Goal: Task Accomplishment & Management: Complete application form

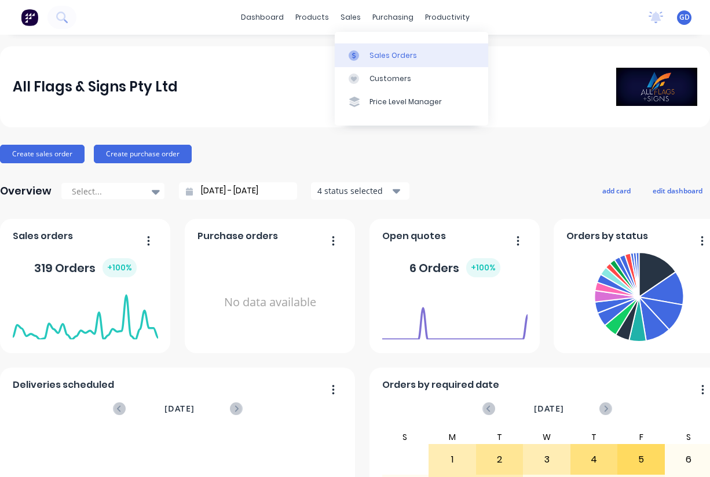
click at [374, 55] on div "Sales Orders" at bounding box center [392, 55] width 47 height 10
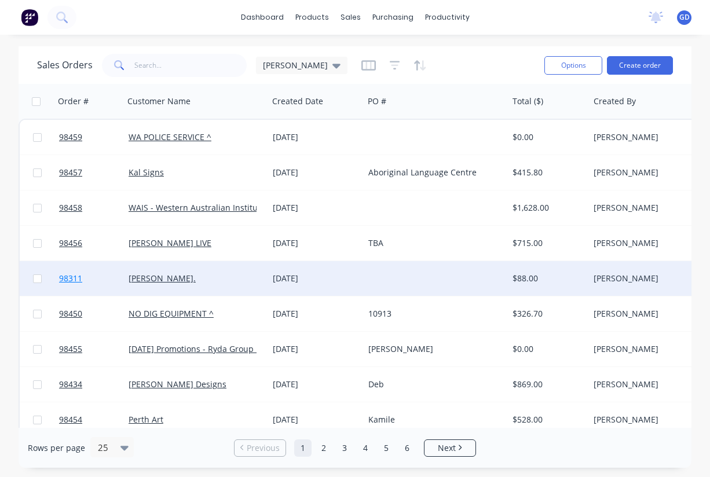
click at [71, 281] on span "98311" at bounding box center [70, 279] width 23 height 12
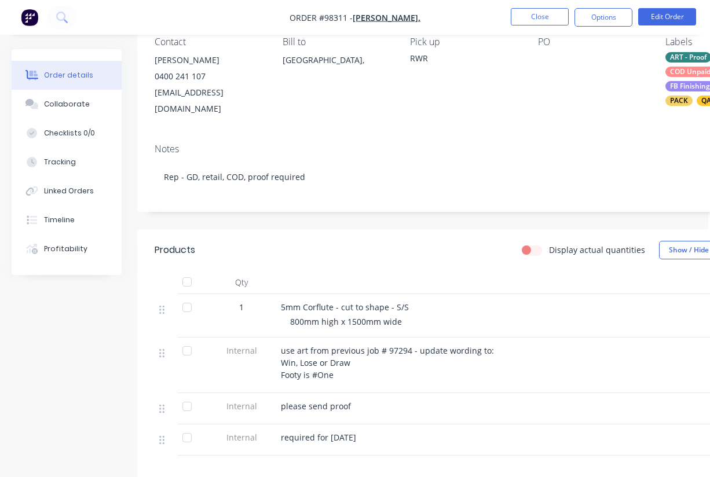
scroll to position [0, 2]
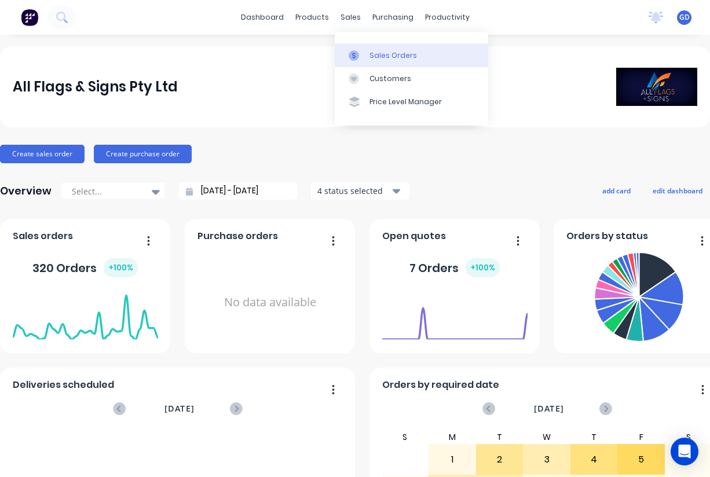
click at [375, 54] on div "Sales Orders" at bounding box center [392, 55] width 47 height 10
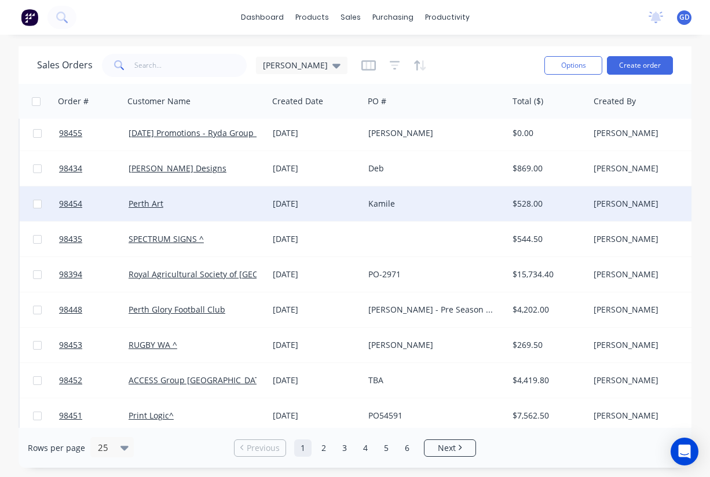
scroll to position [227, 0]
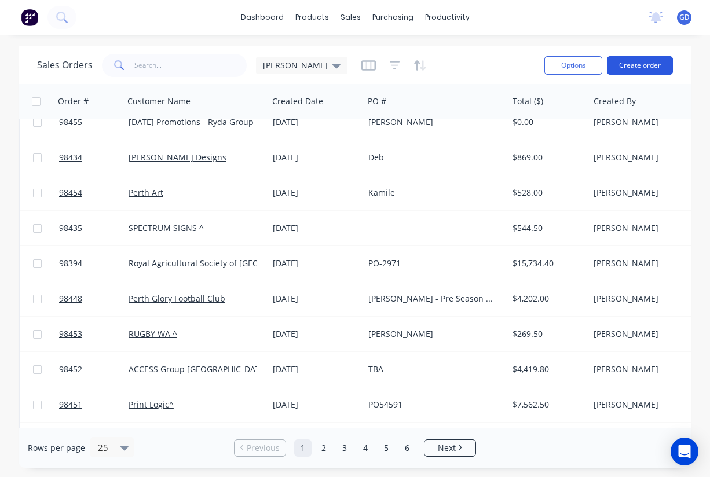
click at [638, 65] on button "Create order" at bounding box center [640, 65] width 66 height 19
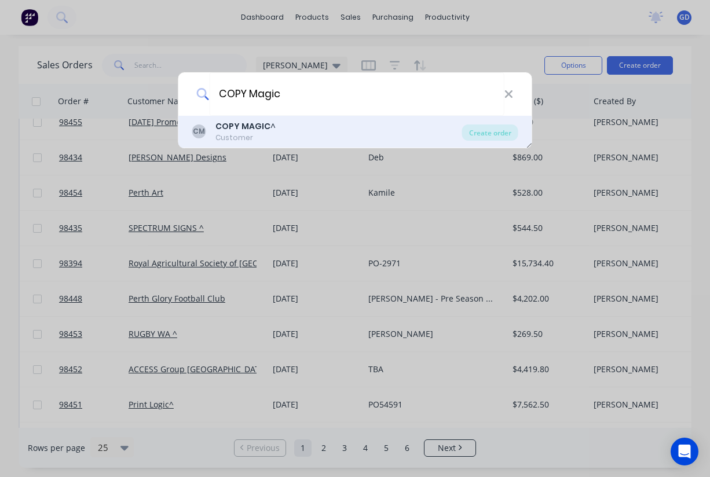
type input "COPY Magic"
click at [237, 126] on b "COPY MAGIC" at bounding box center [242, 126] width 55 height 12
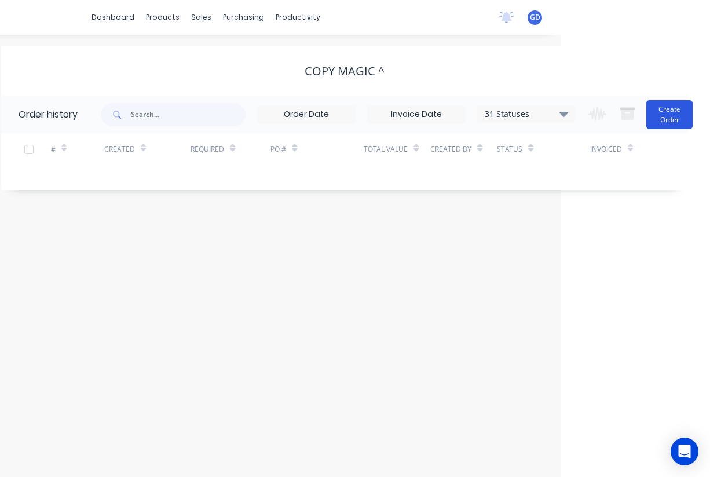
scroll to position [0, 149]
click at [673, 108] on button "Create Order" at bounding box center [669, 114] width 46 height 29
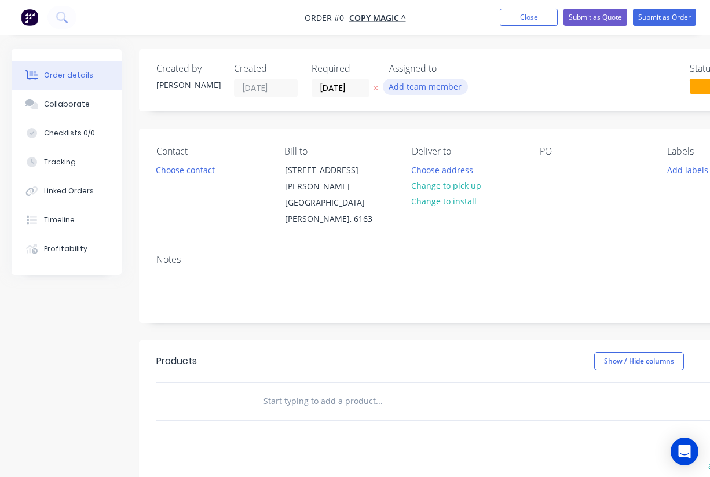
click at [430, 85] on button "Add team member" at bounding box center [425, 87] width 85 height 16
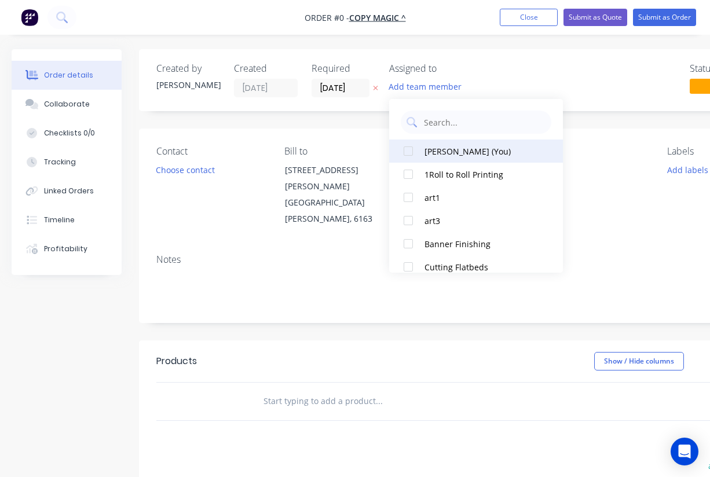
click at [404, 156] on div at bounding box center [408, 151] width 23 height 23
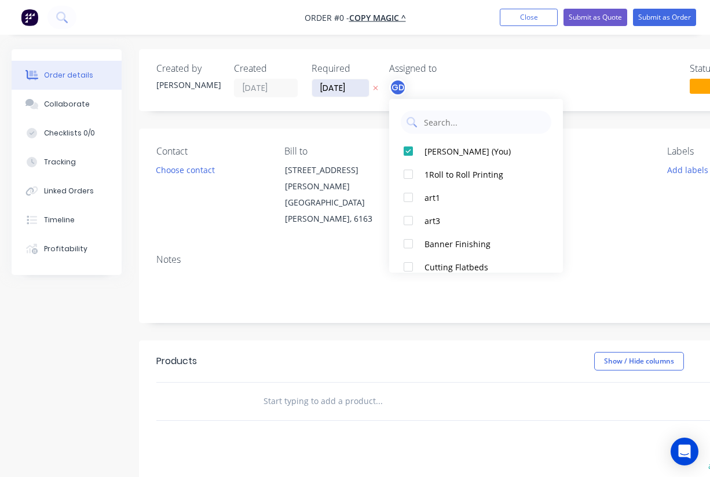
click at [336, 83] on div "Order details Collaborate Checklists 0/0 Tracking Linked Orders Timeline Profit…" at bounding box center [403, 382] width 806 height 667
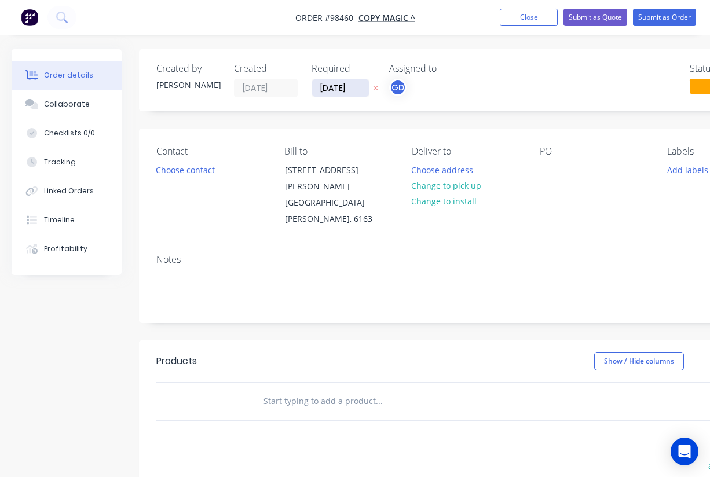
click at [336, 85] on input "04/09/25" at bounding box center [340, 87] width 57 height 17
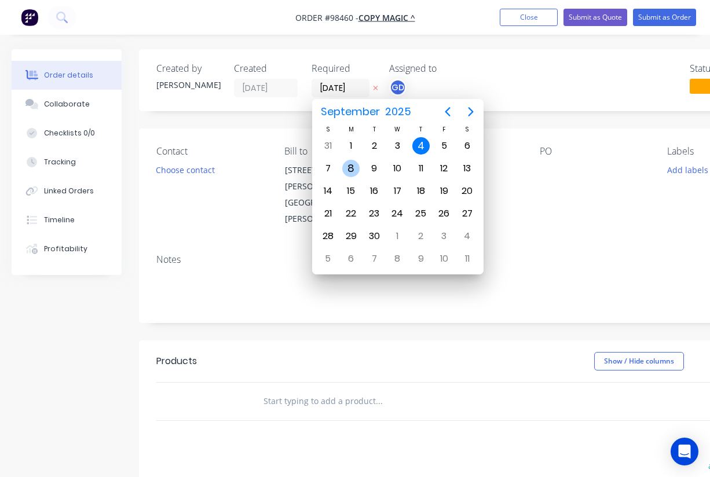
click at [354, 169] on div "8" at bounding box center [350, 168] width 17 height 17
type input "08/09/25"
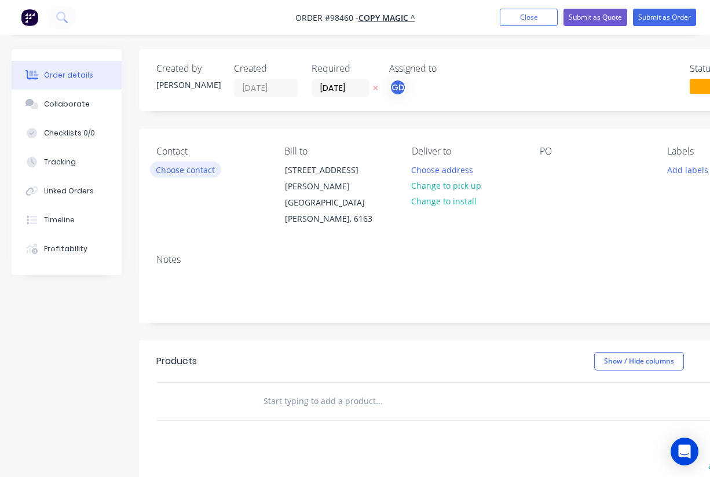
click at [207, 167] on button "Choose contact" at bounding box center [185, 170] width 71 height 16
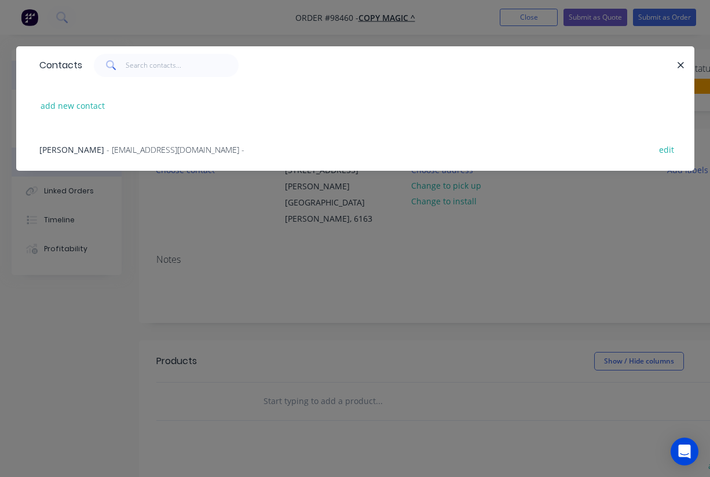
click at [75, 149] on span "Dino Carrara" at bounding box center [71, 149] width 65 height 11
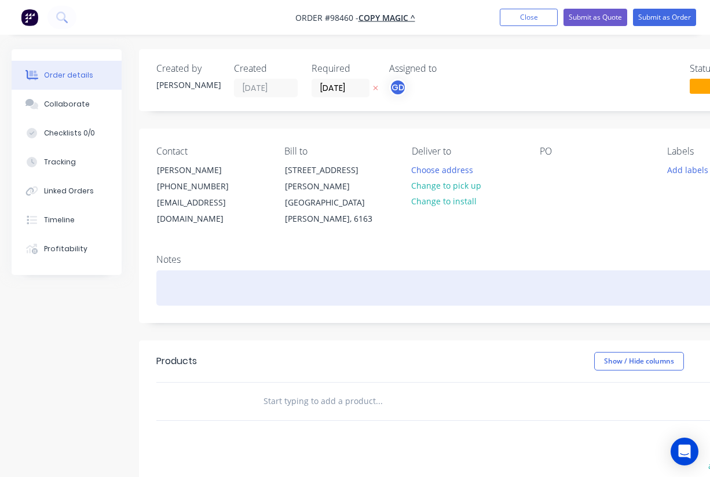
click at [179, 270] on div at bounding box center [466, 287] width 620 height 35
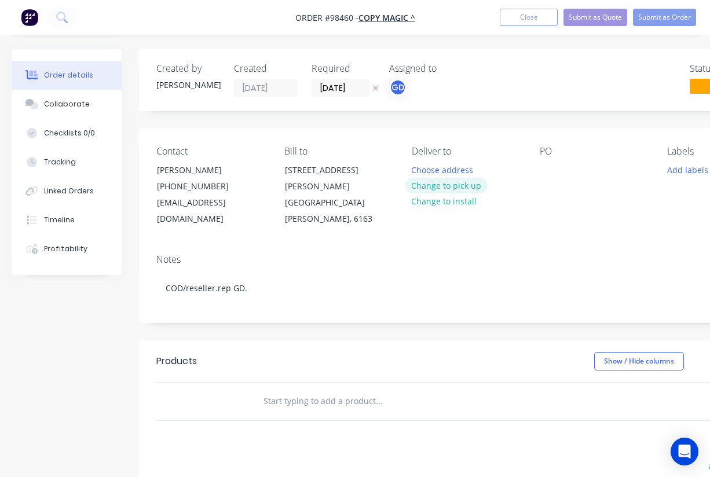
click at [445, 188] on button "Change to pick up" at bounding box center [446, 186] width 82 height 16
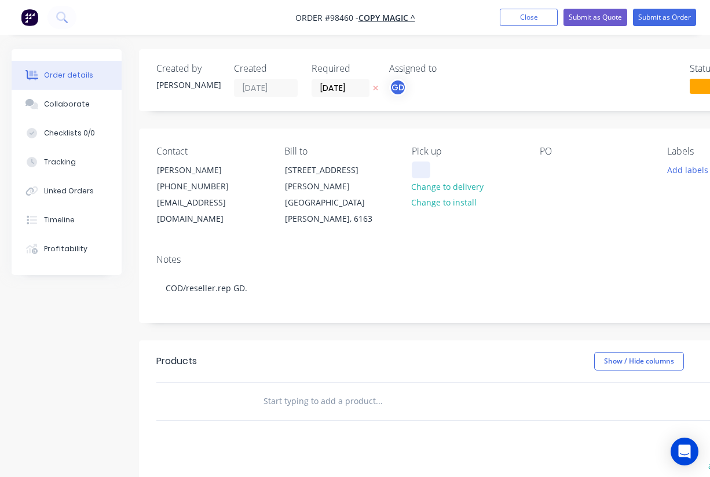
click at [424, 171] on div at bounding box center [421, 170] width 19 height 17
click at [547, 176] on div at bounding box center [549, 170] width 19 height 17
click at [559, 202] on div "PO Dino" at bounding box center [594, 187] width 109 height 82
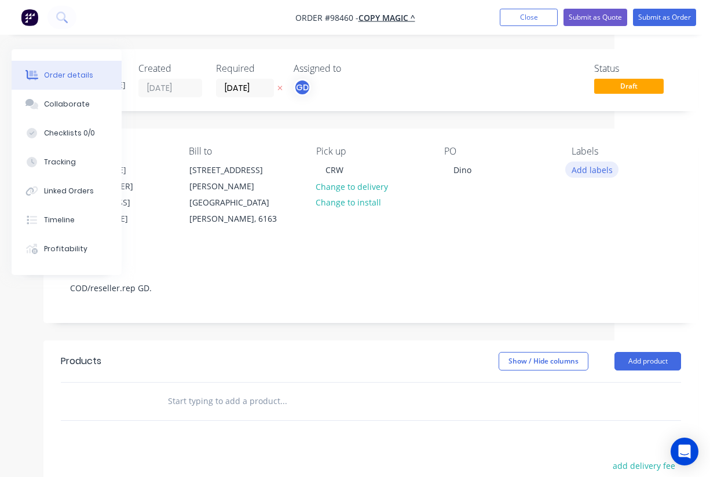
scroll to position [0, 96]
click at [587, 171] on button "Add labels" at bounding box center [591, 170] width 53 height 16
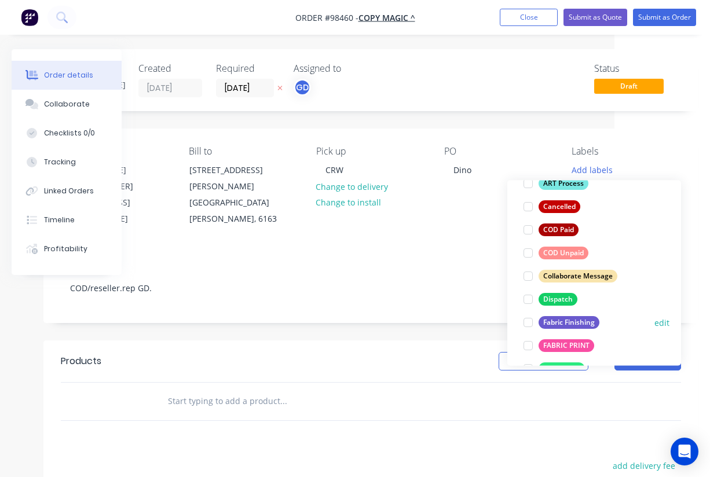
scroll to position [130, 0]
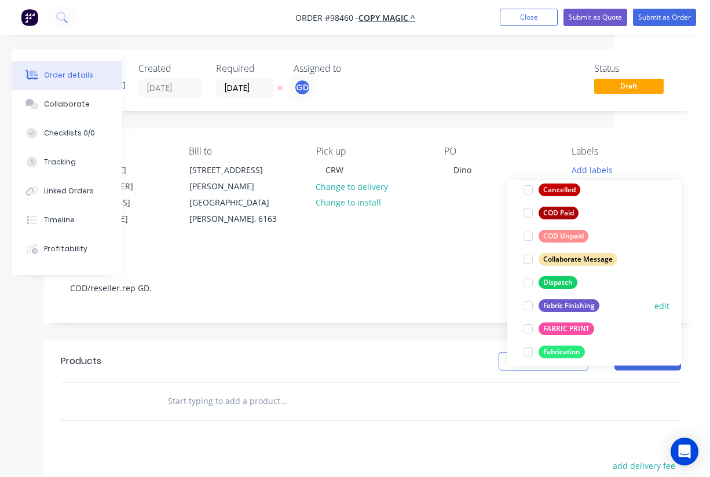
click at [572, 307] on div "Fabric Finishing" at bounding box center [569, 305] width 61 height 13
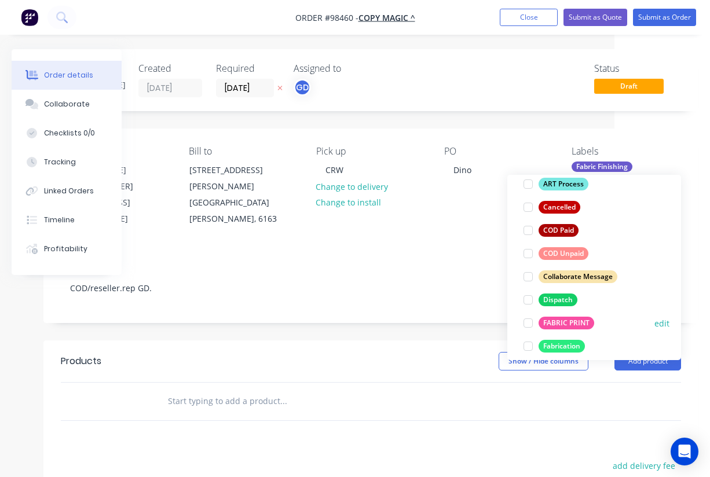
click at [571, 321] on div "FABRIC PRINT" at bounding box center [567, 323] width 56 height 13
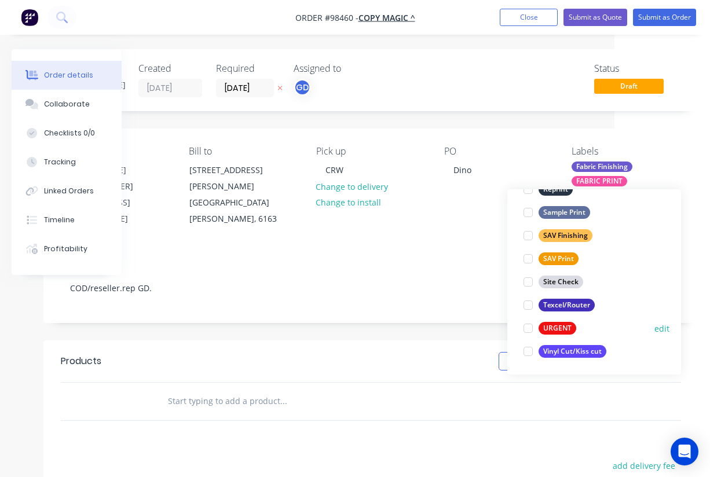
scroll to position [556, 0]
click at [564, 323] on div "URGENT" at bounding box center [558, 328] width 38 height 13
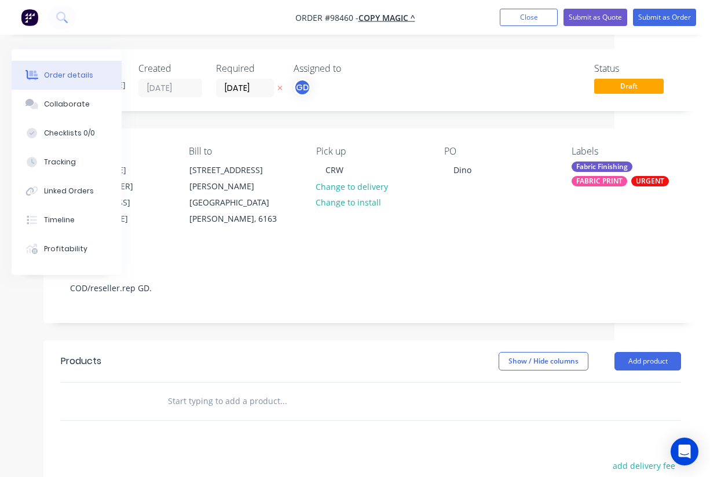
click at [453, 254] on div "Notes" at bounding box center [371, 259] width 620 height 11
click at [238, 390] on input "text" at bounding box center [283, 401] width 232 height 23
paste input "Print on Banner wall Fabric and sew hook Velcro on reverse."
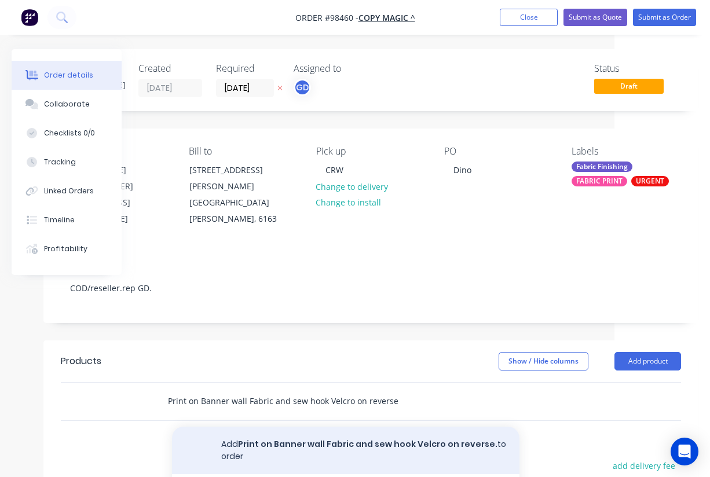
type input "Print on Banner wall Fabric and sew hook Velcro on reverse."
click at [297, 431] on button "Add Print on Banner wall Fabric and sew hook Velcro on reverse. to order" at bounding box center [345, 450] width 347 height 47
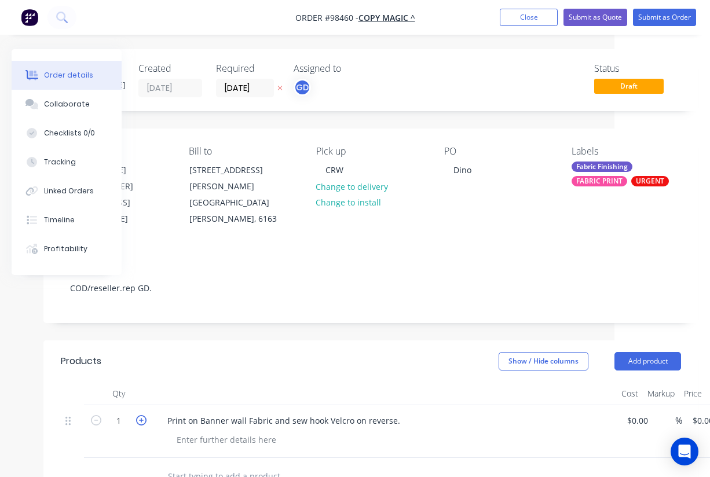
click at [141, 415] on icon "button" at bounding box center [141, 420] width 10 height 10
type input "3"
click at [191, 431] on div at bounding box center [226, 439] width 118 height 17
paste div
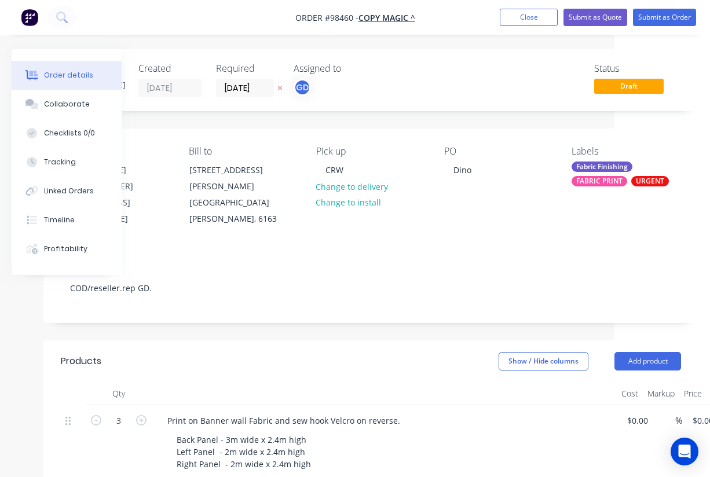
click at [276, 382] on div at bounding box center [384, 393] width 463 height 23
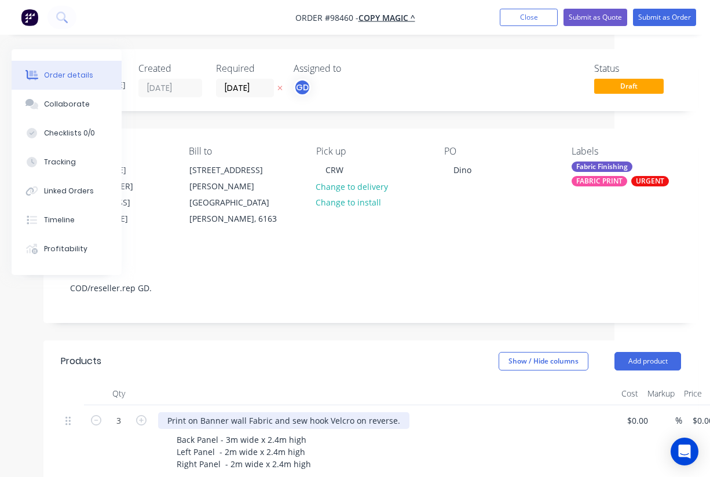
click at [200, 412] on div "Print on Banner wall Fabric and sew hook Velcro on reverse." at bounding box center [283, 420] width 251 height 17
click at [247, 412] on div "Print on 'Banner wall Fabric and sew hook Velcro on reverse." at bounding box center [284, 420] width 253 height 17
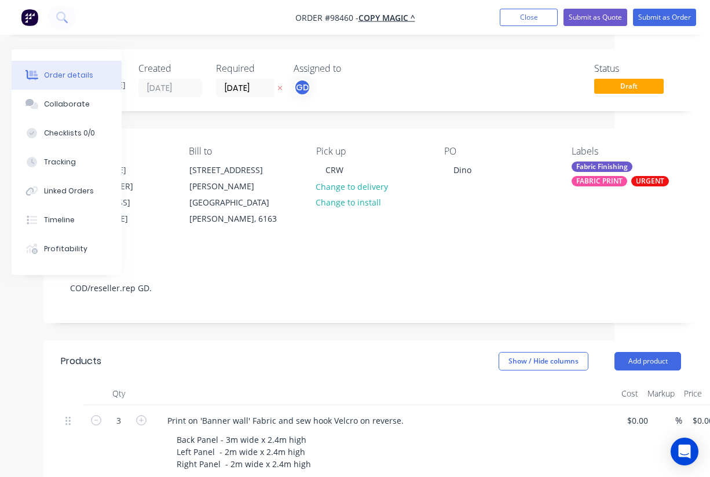
click at [365, 341] on header "Products Show / Hide columns Add product" at bounding box center [370, 362] width 655 height 42
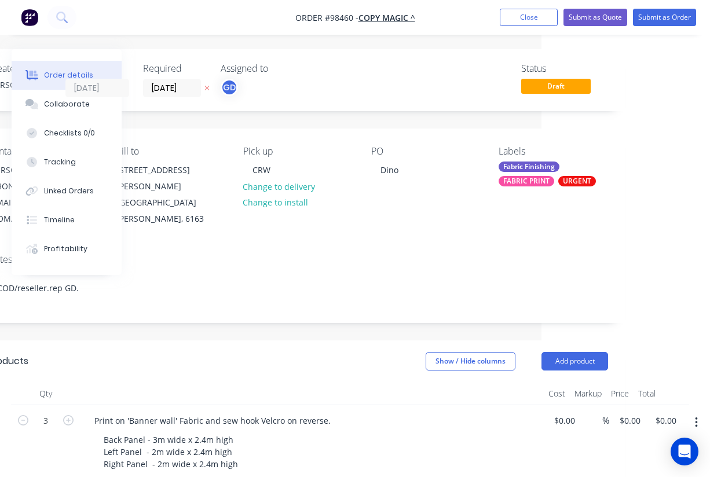
scroll to position [0, 169]
click at [673, 412] on input "0.00" at bounding box center [667, 420] width 27 height 17
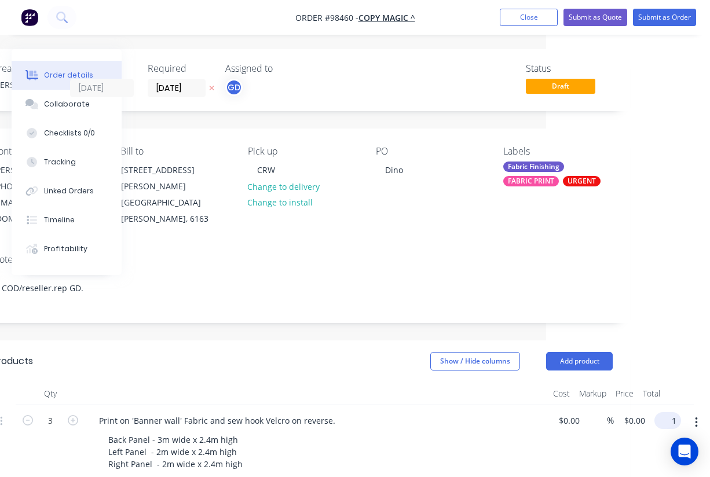
scroll to position [0, 155]
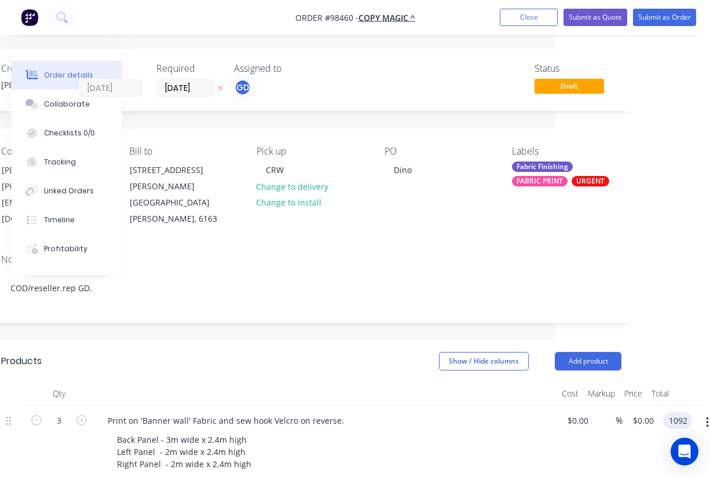
type input "$1,092.00"
type input "$364.00"
click at [400, 382] on div at bounding box center [325, 393] width 463 height 23
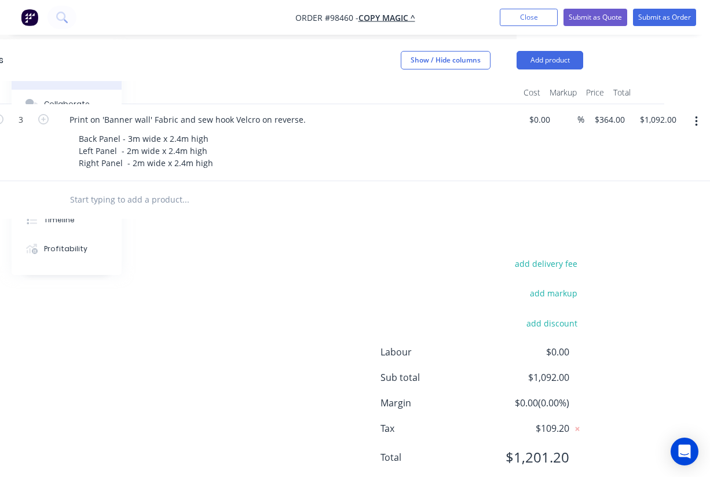
scroll to position [0, 193]
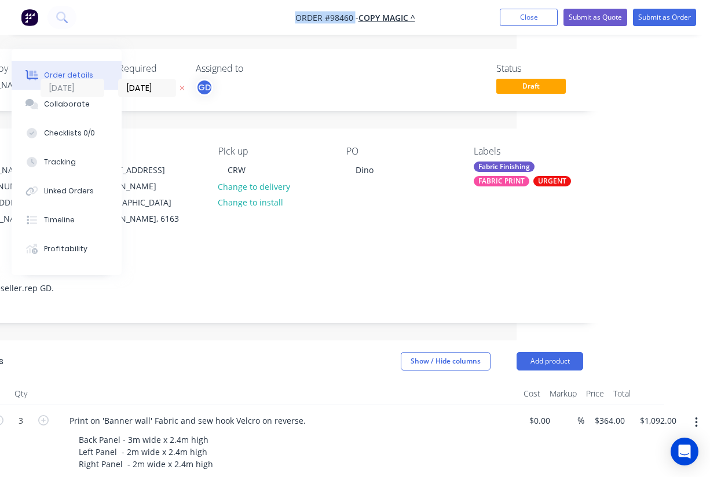
drag, startPoint x: 291, startPoint y: 17, endPoint x: 356, endPoint y: 16, distance: 64.9
click at [356, 16] on nav "Order #98460 - COPY MAGIC ^ Add product Close Submit as Quote Submit as Order" at bounding box center [355, 17] width 710 height 35
copy span "Order #98460"
click at [515, 23] on button "Close" at bounding box center [529, 17] width 58 height 17
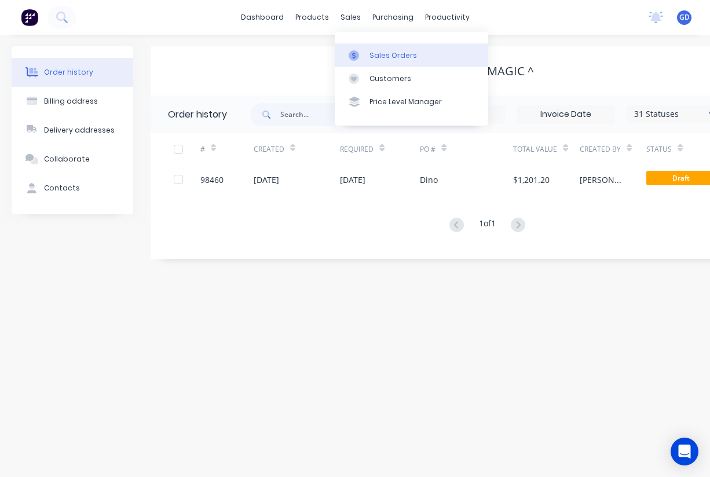
click at [373, 57] on div "Sales Orders" at bounding box center [392, 55] width 47 height 10
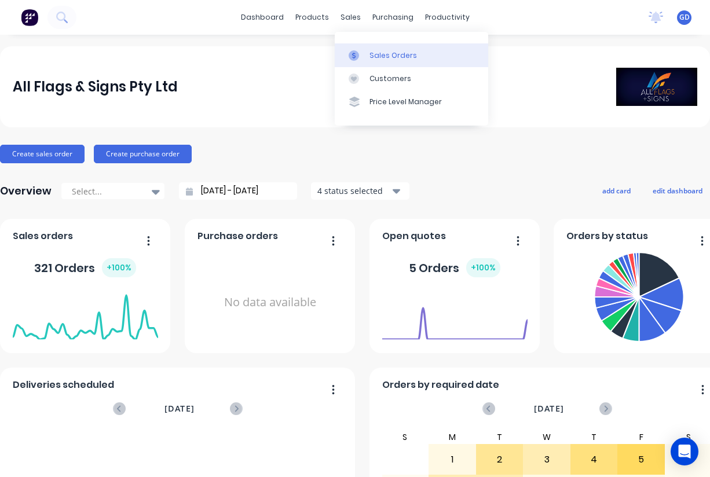
click at [380, 54] on div "Sales Orders" at bounding box center [392, 55] width 47 height 10
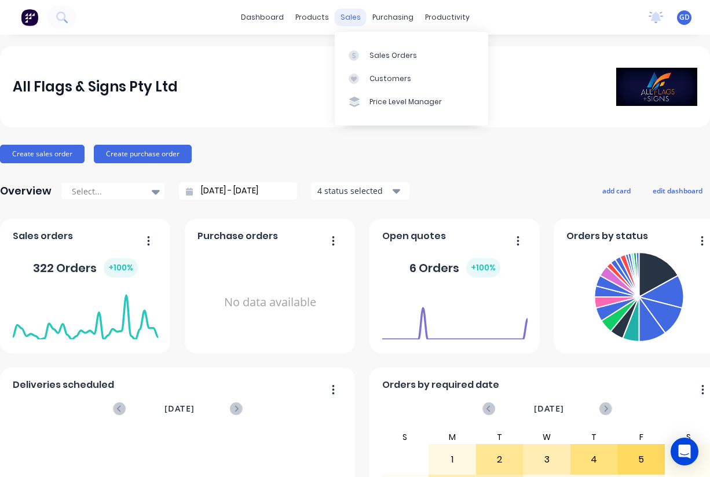
click at [348, 19] on div "sales" at bounding box center [351, 17] width 32 height 17
click at [388, 61] on link "Sales Orders" at bounding box center [411, 54] width 153 height 23
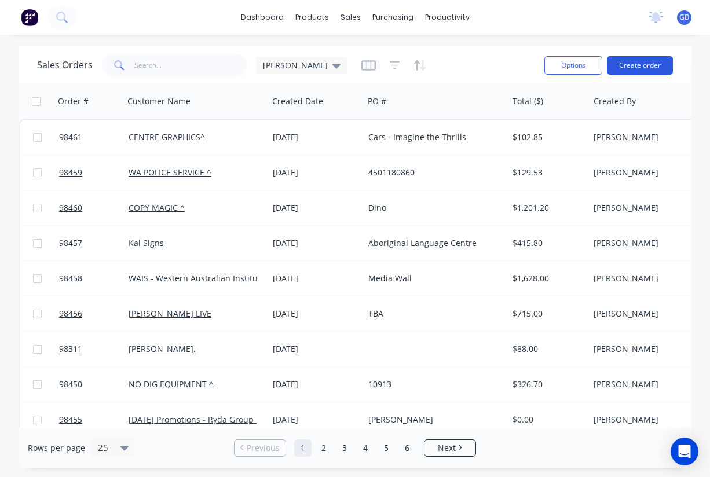
click at [633, 64] on button "Create order" at bounding box center [640, 65] width 66 height 19
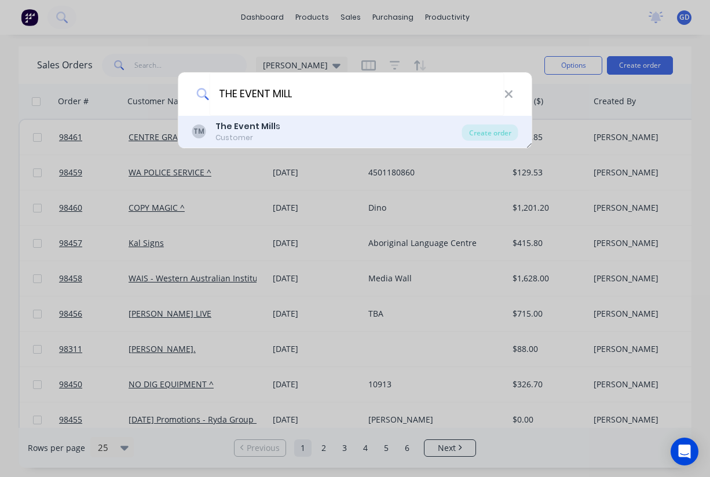
type input "THE EVENT MILL"
click at [268, 125] on b "The Event Mill" at bounding box center [245, 126] width 60 height 12
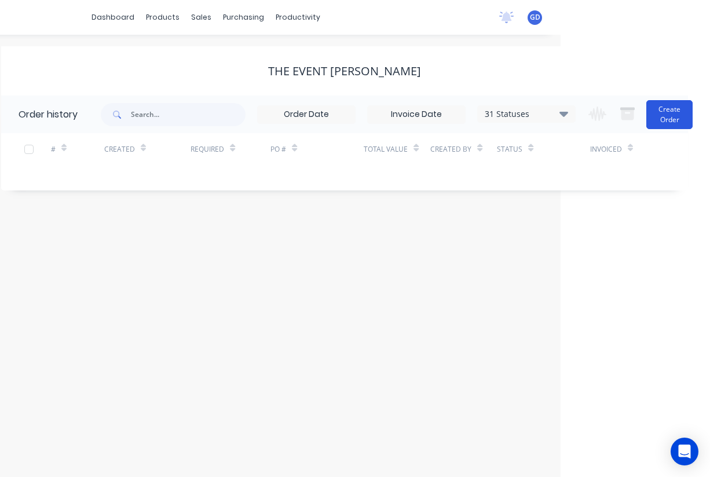
scroll to position [0, 149]
click at [671, 111] on button "Create Order" at bounding box center [669, 114] width 46 height 29
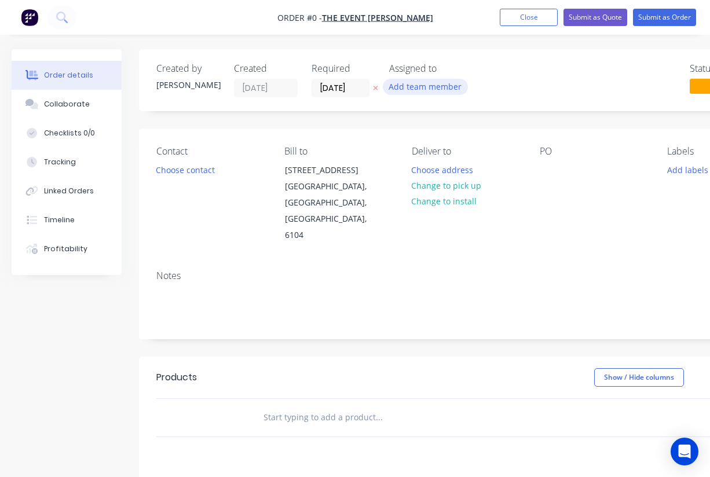
click at [431, 85] on button "Add team member" at bounding box center [425, 87] width 85 height 16
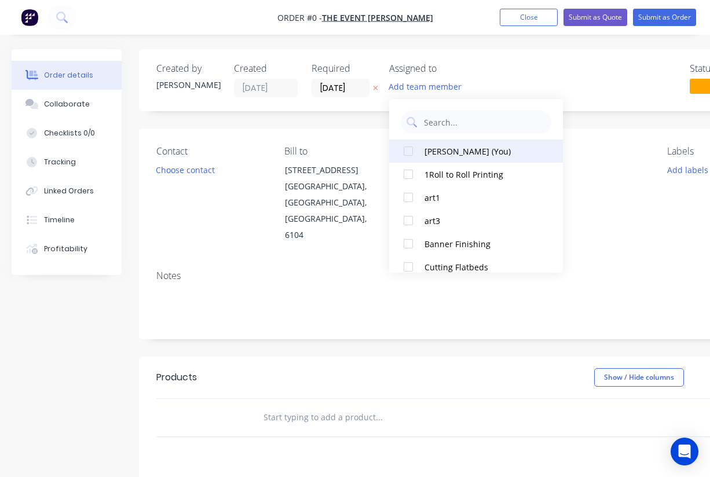
click at [424, 152] on div "Gino Dilello (You)" at bounding box center [482, 151] width 116 height 12
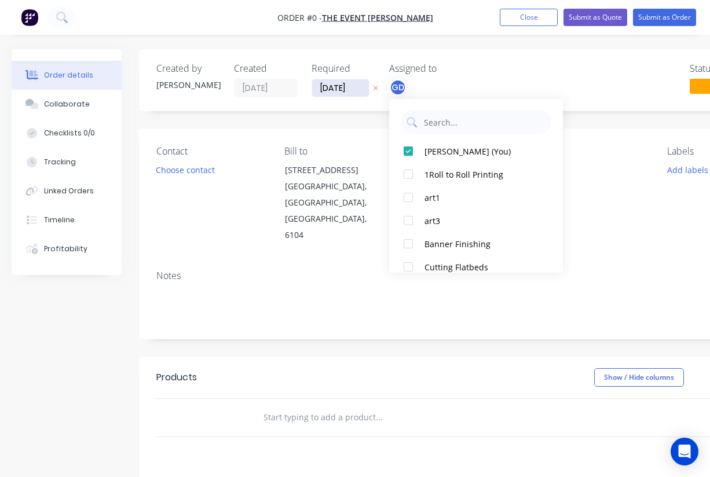
click at [340, 87] on div "Order details Collaborate Checklists 0/0 Tracking Linked Orders Timeline Profit…" at bounding box center [403, 390] width 806 height 683
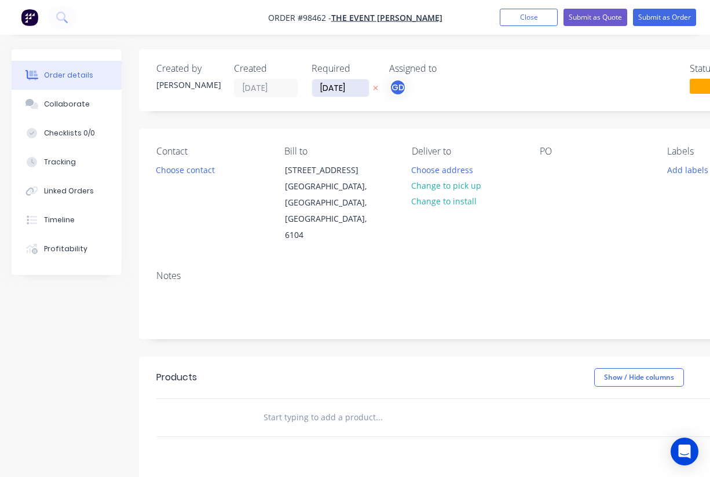
click at [336, 87] on input "04/09/25" at bounding box center [340, 87] width 57 height 17
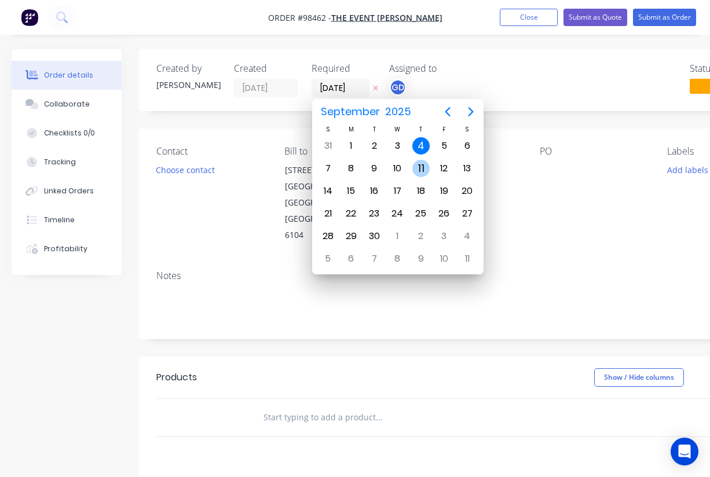
click at [423, 171] on div "11" at bounding box center [420, 168] width 17 height 17
type input "11/09/25"
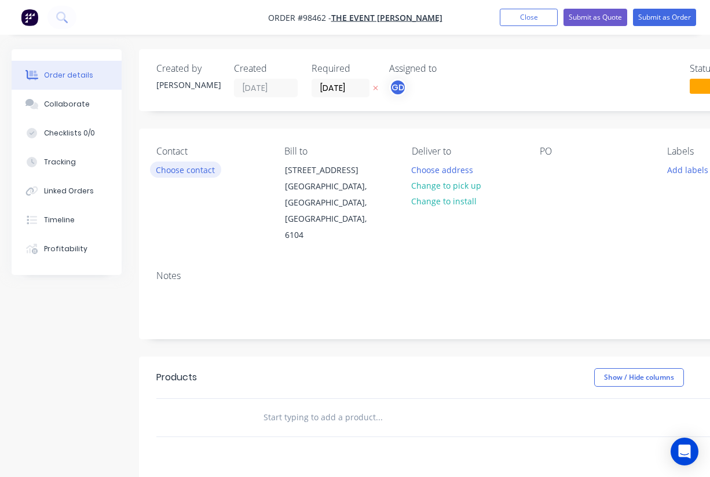
click at [188, 167] on button "Choose contact" at bounding box center [185, 170] width 71 height 16
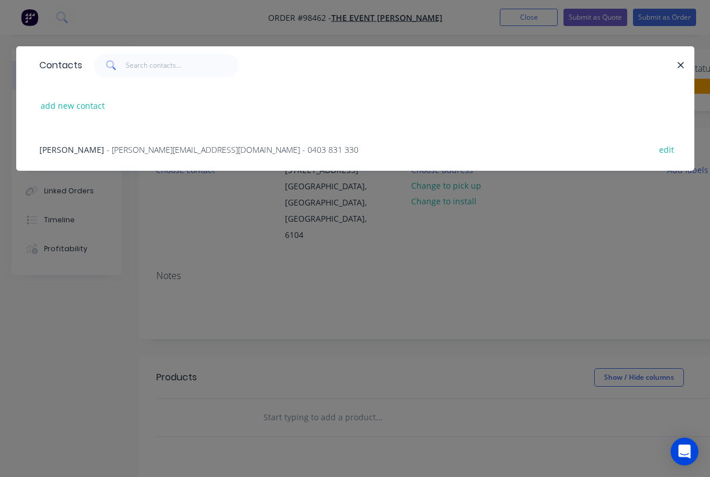
click at [73, 145] on span "Tori Watts" at bounding box center [71, 149] width 65 height 11
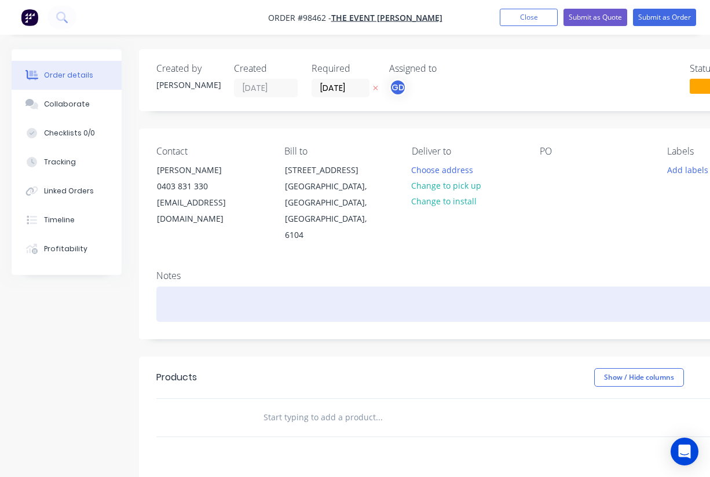
click at [178, 287] on div at bounding box center [466, 304] width 620 height 35
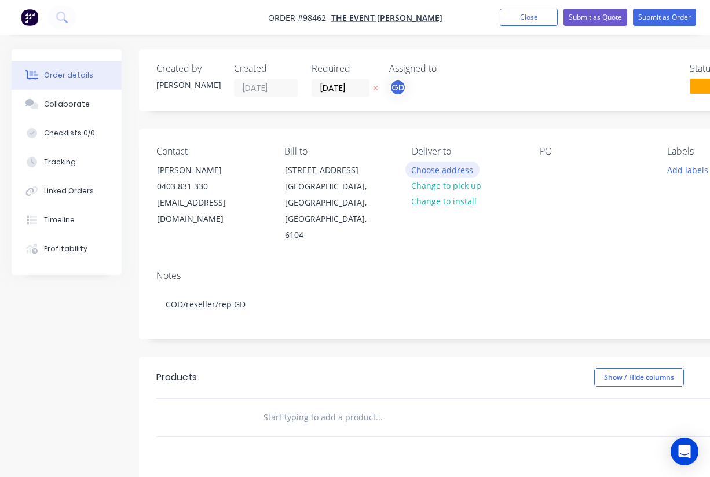
click at [435, 171] on button "Choose address" at bounding box center [442, 170] width 74 height 16
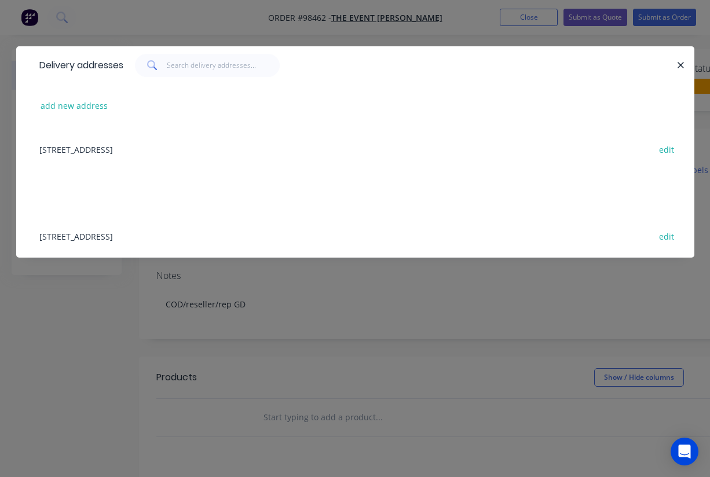
click at [72, 147] on div "1/8 Belmont Avenue, Belmont, Western Australia, Australia, 6104 edit" at bounding box center [355, 148] width 643 height 43
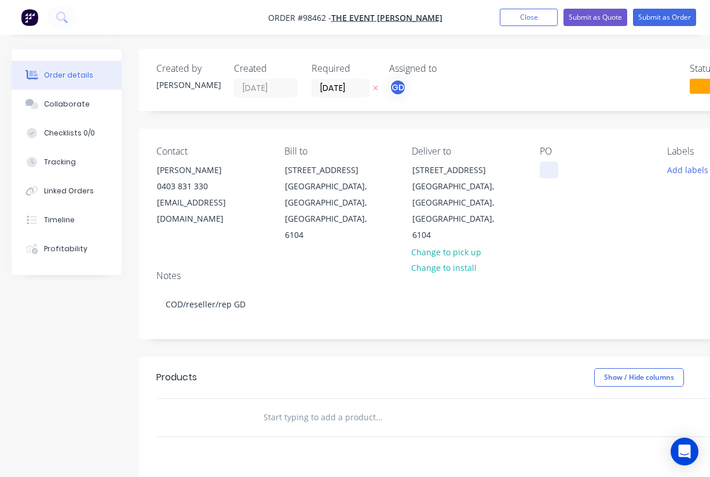
click at [548, 167] on div at bounding box center [549, 170] width 19 height 17
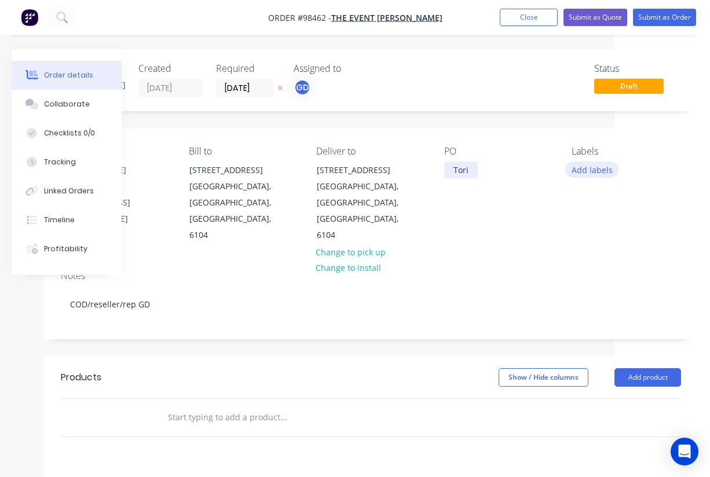
scroll to position [0, 96]
click at [591, 168] on button "Add labels" at bounding box center [591, 170] width 53 height 16
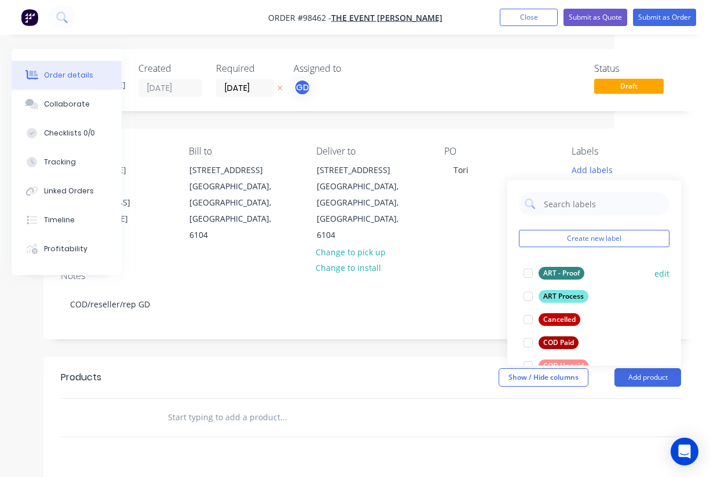
click at [543, 276] on div "ART - Proof" at bounding box center [562, 273] width 46 height 13
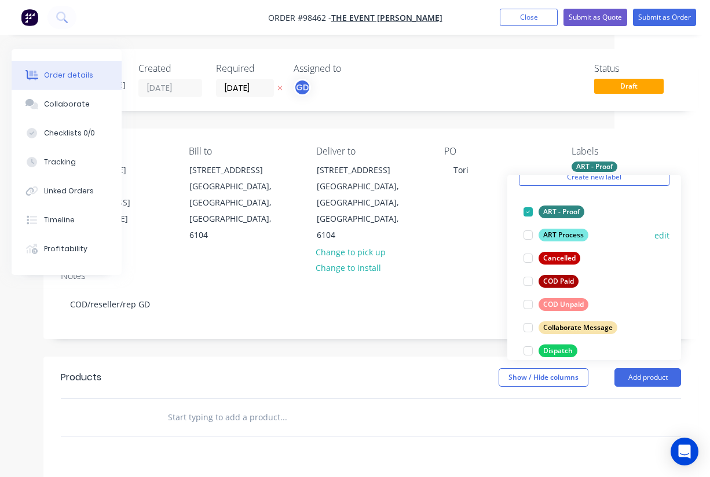
scroll to position [58, 0]
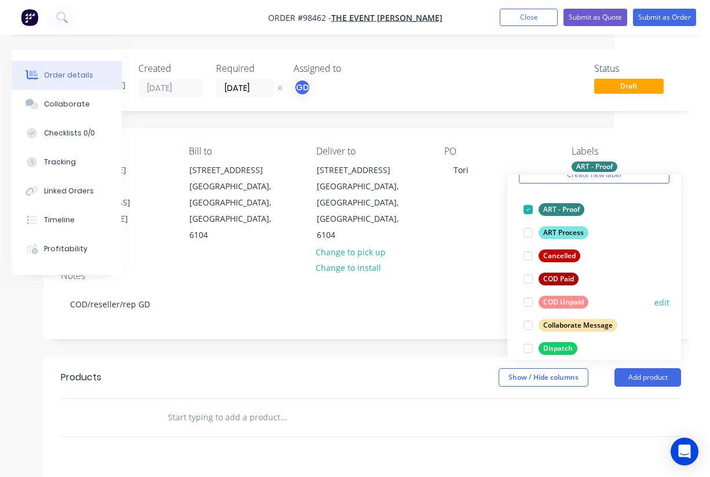
click at [574, 300] on div "COD Unpaid" at bounding box center [564, 302] width 50 height 13
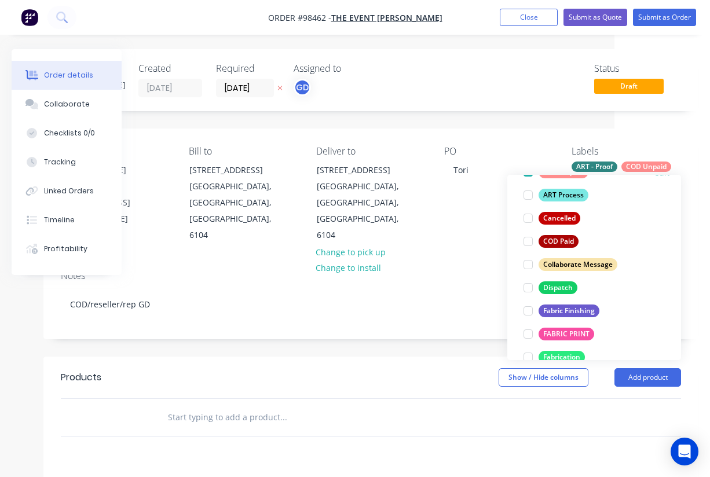
scroll to position [119, 0]
click at [572, 309] on div "Fabric Finishing" at bounding box center [569, 310] width 61 height 13
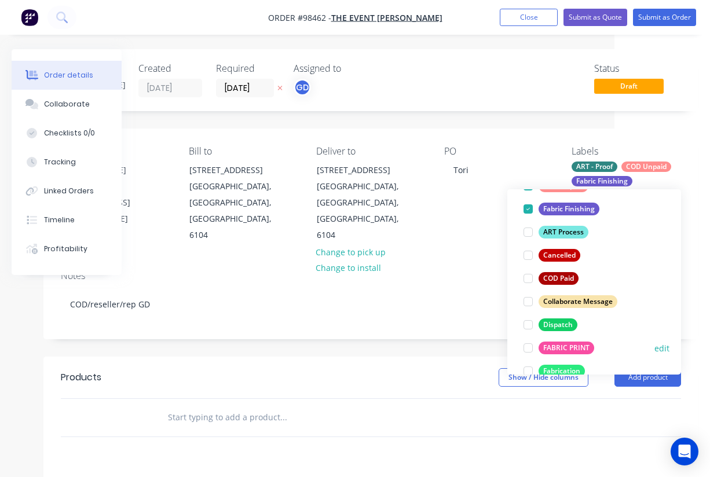
click at [569, 345] on div "FABRIC PRINT" at bounding box center [567, 348] width 56 height 13
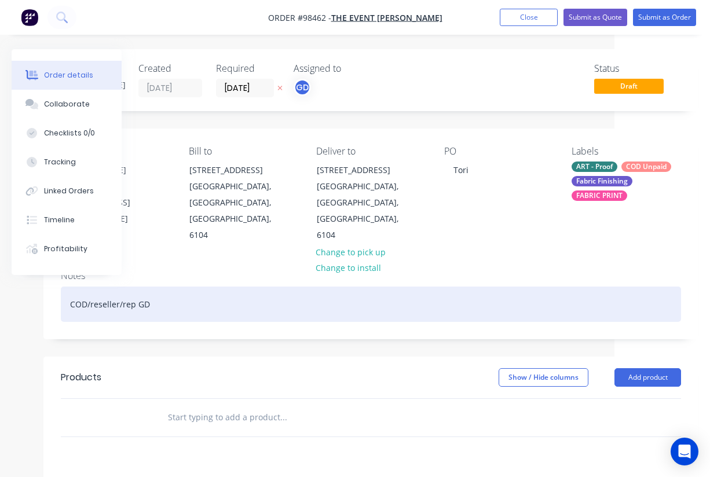
click at [453, 287] on div "COD/reseller/rep GD" at bounding box center [371, 304] width 620 height 35
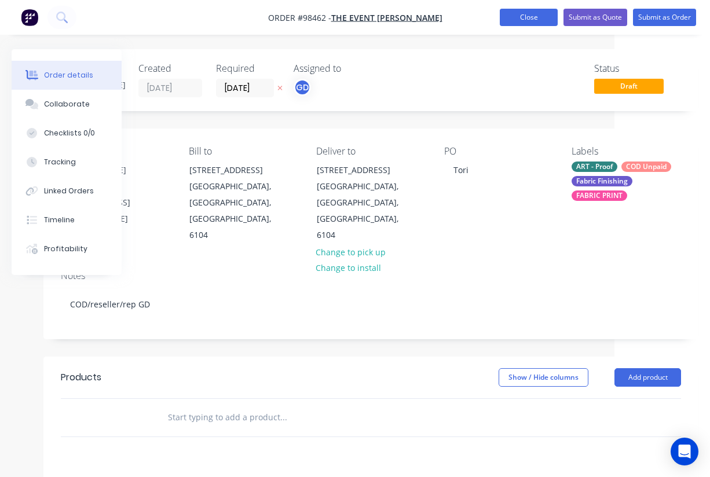
click at [524, 14] on button "Close" at bounding box center [529, 17] width 58 height 17
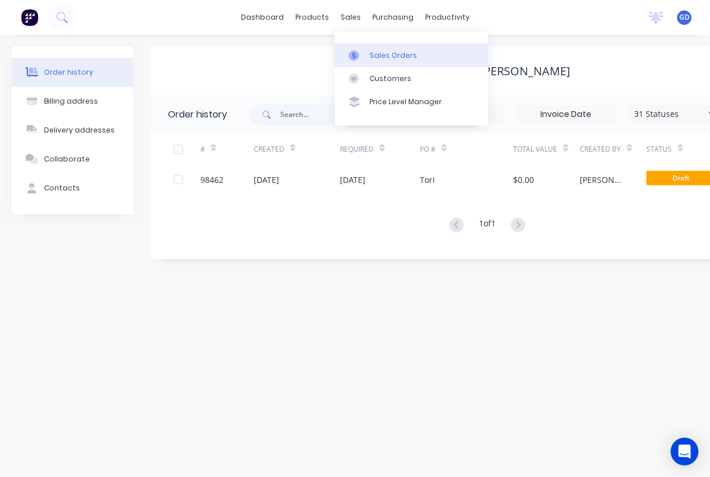
click at [378, 57] on div "Sales Orders" at bounding box center [392, 55] width 47 height 10
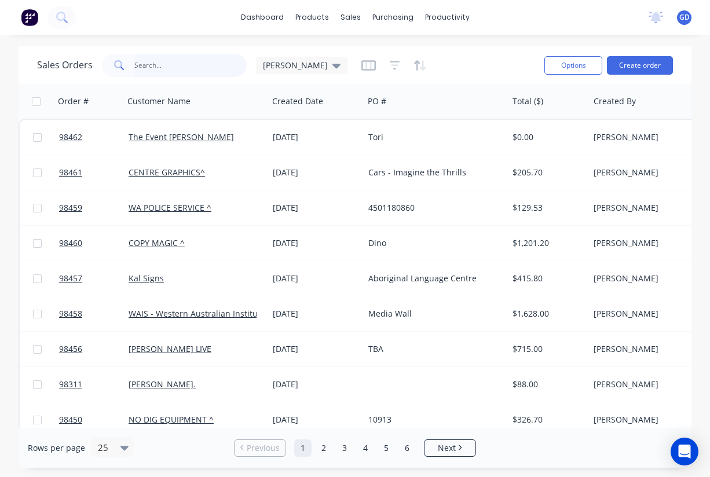
click at [156, 65] on input "text" at bounding box center [190, 65] width 113 height 23
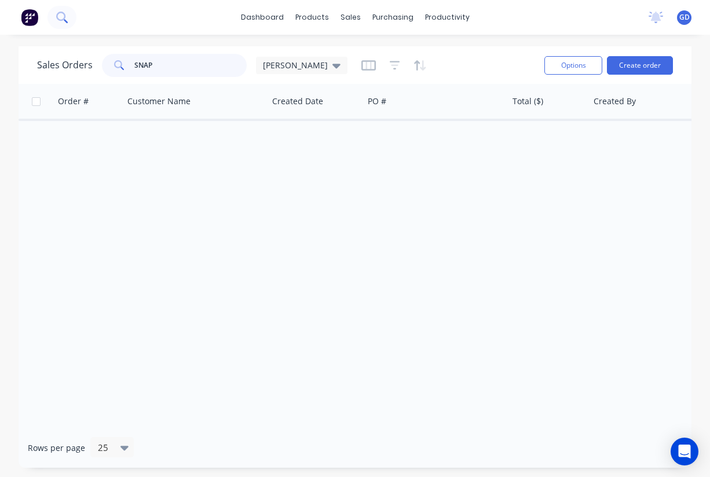
type input "SNAP"
click at [62, 19] on icon at bounding box center [61, 17] width 11 height 11
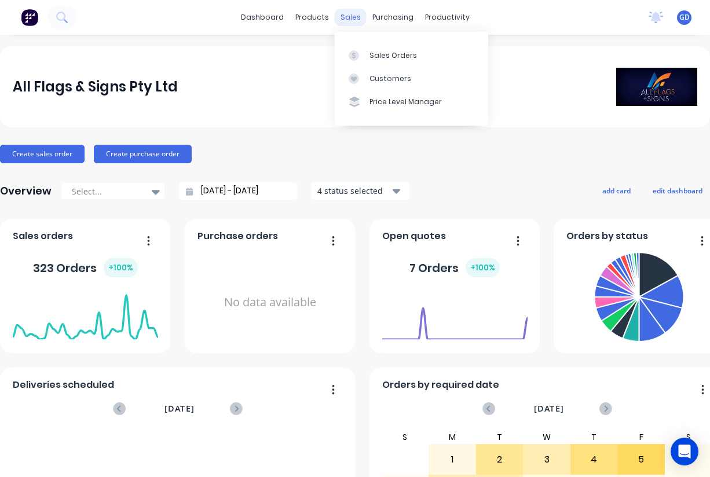
click at [354, 20] on div "sales" at bounding box center [351, 17] width 32 height 17
click at [380, 53] on div "Sales Orders" at bounding box center [392, 55] width 47 height 10
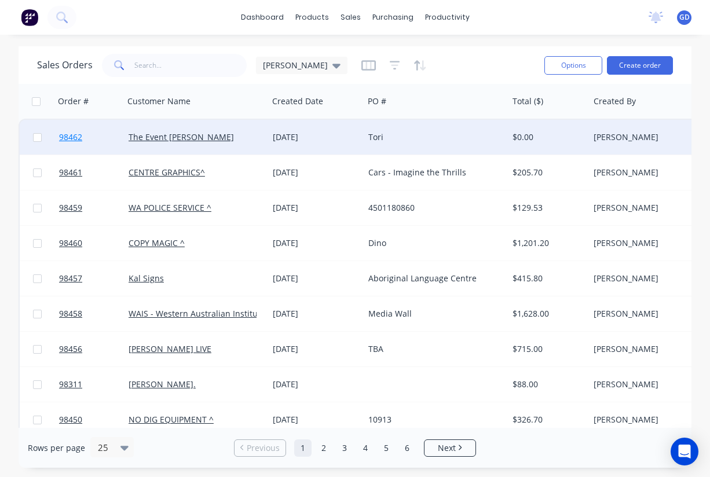
click at [76, 137] on span "98462" at bounding box center [70, 137] width 23 height 12
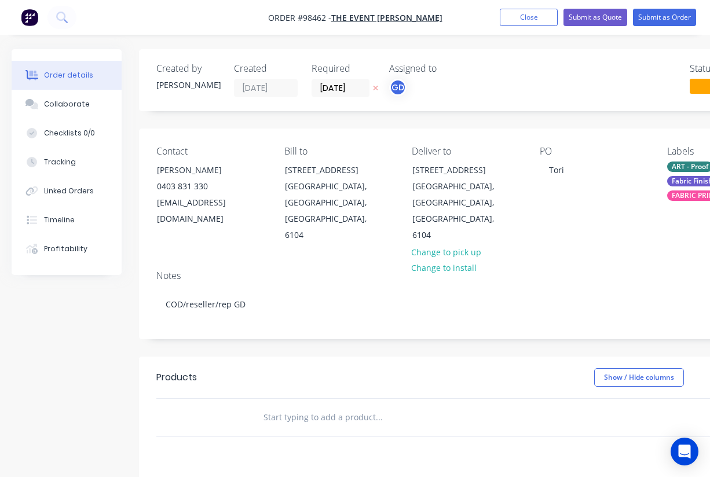
scroll to position [17, 0]
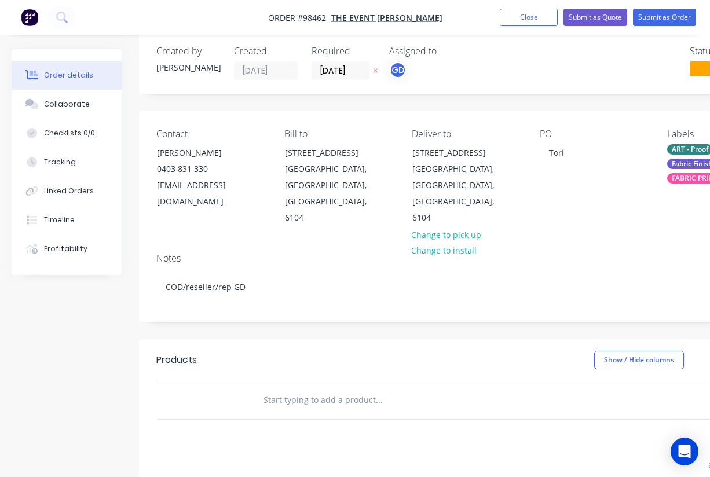
click at [298, 389] on input "text" at bounding box center [379, 400] width 232 height 23
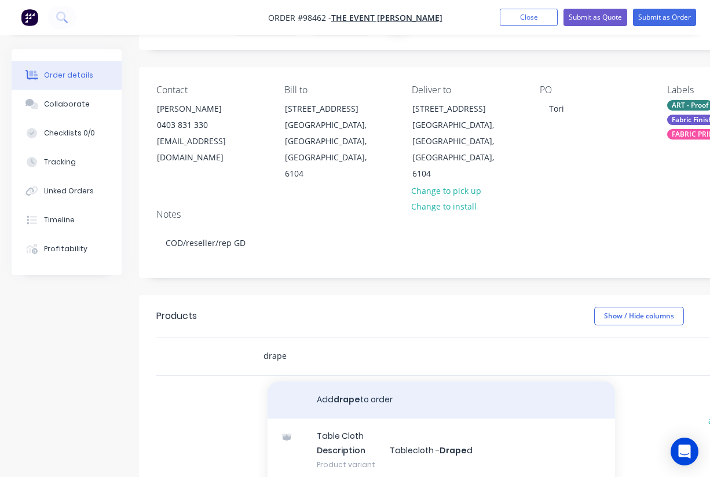
scroll to position [63, 0]
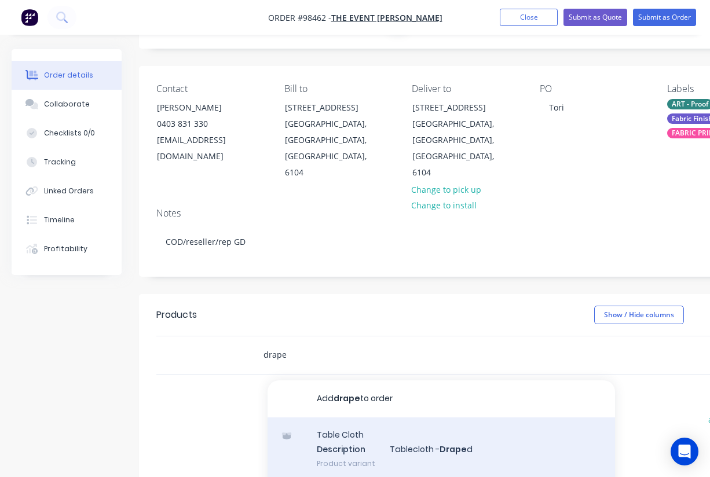
type input "drape"
click at [418, 418] on div "Table Cloth Description Tablecloth - Drape d Product variant" at bounding box center [441, 450] width 347 height 64
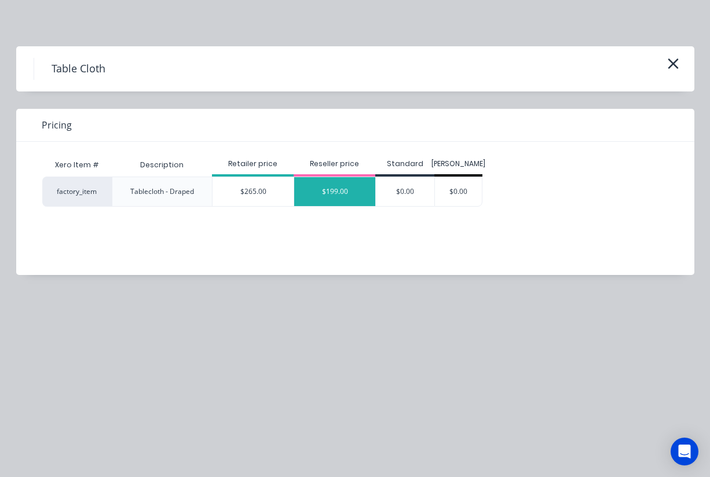
click at [336, 193] on div "$199.00" at bounding box center [334, 191] width 81 height 29
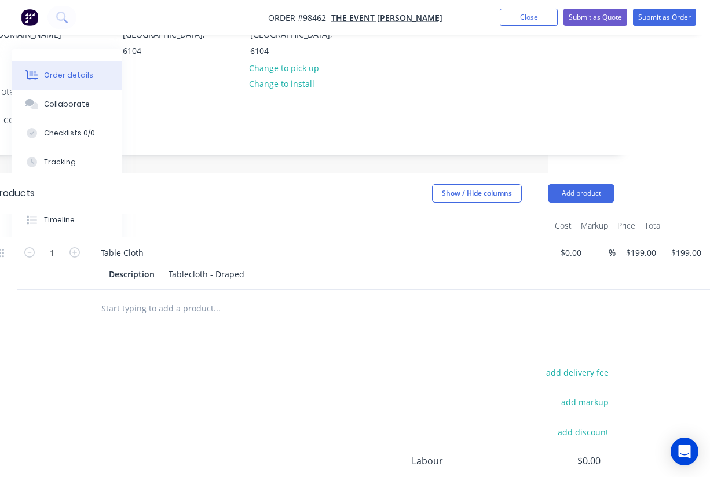
scroll to position [192, 162]
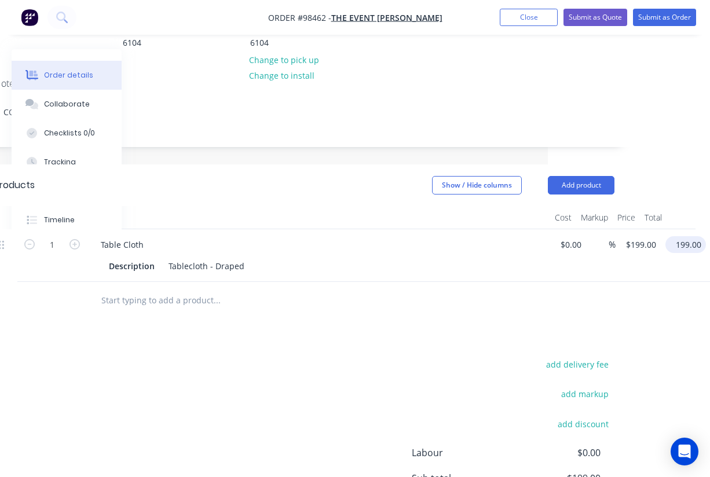
click at [691, 236] on input "199.00" at bounding box center [688, 244] width 36 height 17
type input "249"
type input "$249.00"
click at [541, 282] on div at bounding box center [304, 301] width 620 height 38
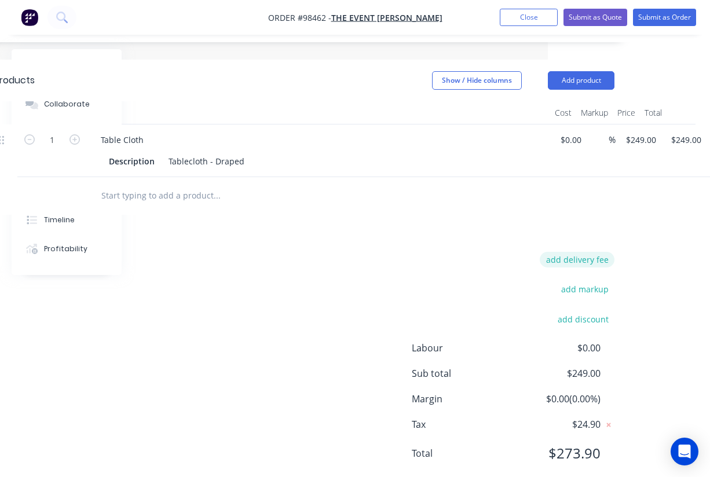
click at [596, 252] on button "add delivery fee" at bounding box center [577, 260] width 75 height 16
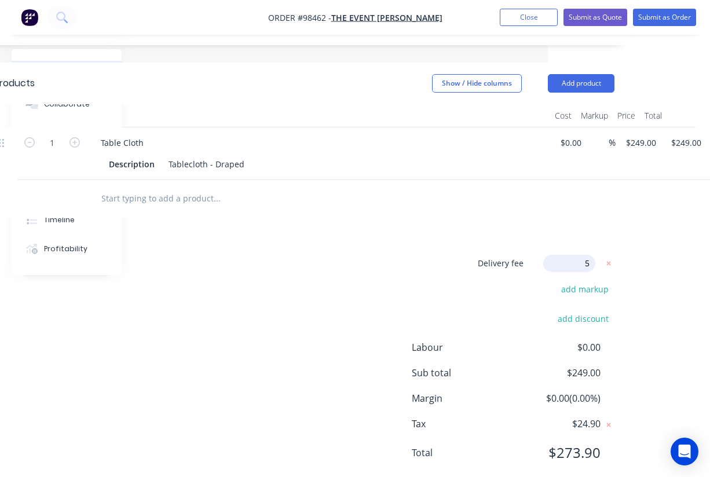
type input "55"
click at [413, 211] on div "Products Show / Hide columns Add product Qty Cost Markup Price Total 1 Table Cl…" at bounding box center [304, 278] width 655 height 430
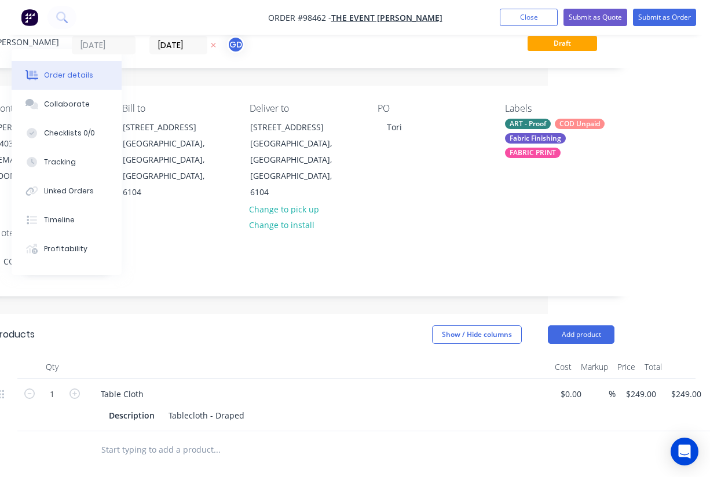
scroll to position [43, 0]
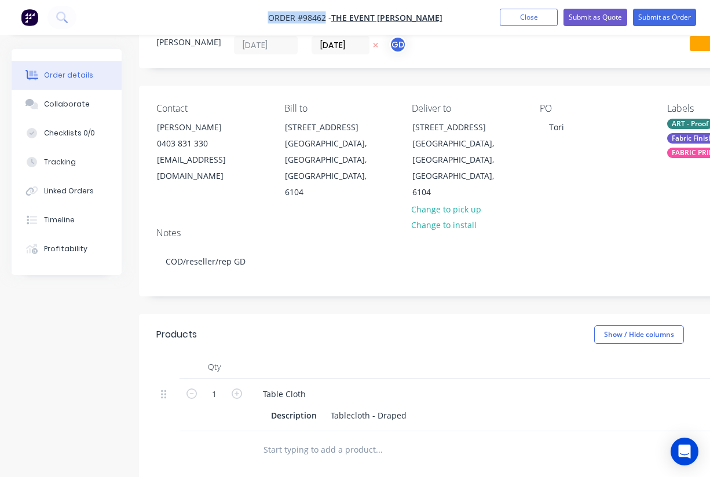
drag, startPoint x: 279, startPoint y: 12, endPoint x: 347, endPoint y: 18, distance: 68.1
click at [347, 18] on nav "Order #98462 - The Event Mills Add product Close Submit as Quote Submit as Order" at bounding box center [355, 17] width 710 height 35
copy span "Order #98462"
click at [519, 20] on button "Close" at bounding box center [529, 17] width 58 height 17
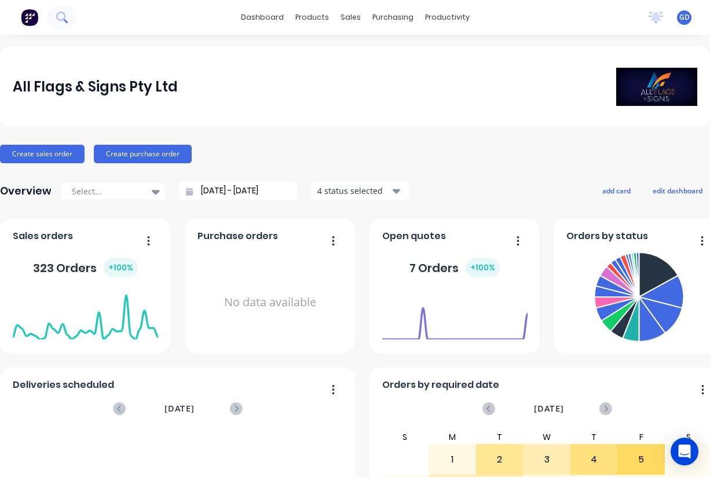
click at [62, 13] on icon at bounding box center [60, 16] width 9 height 9
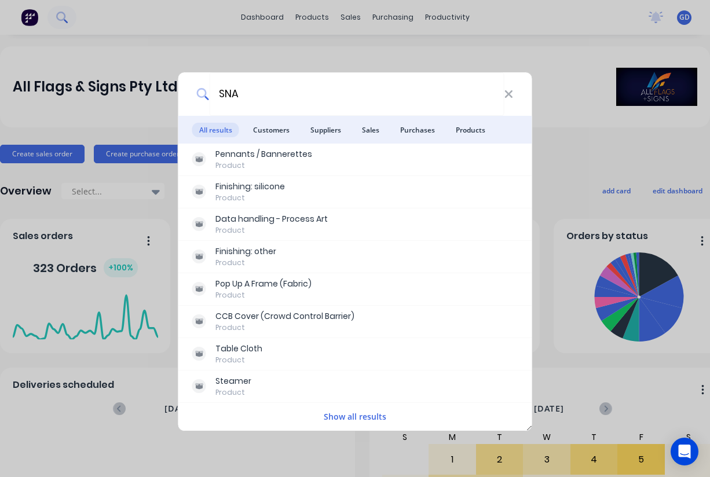
type input "SNAP"
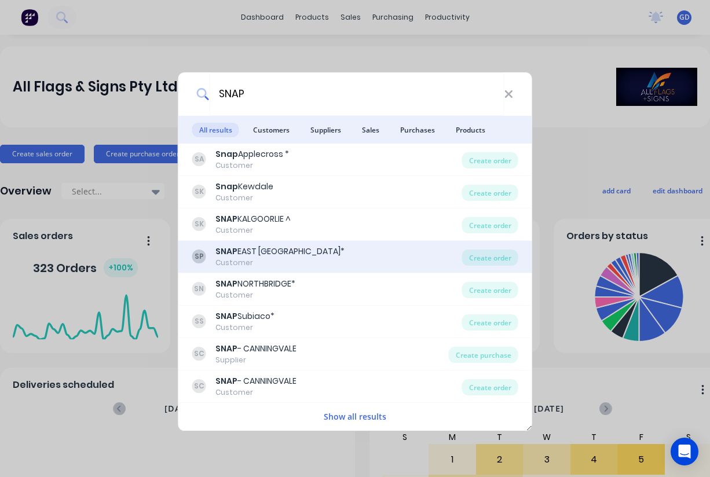
click at [231, 252] on b "SNAP" at bounding box center [226, 252] width 22 height 12
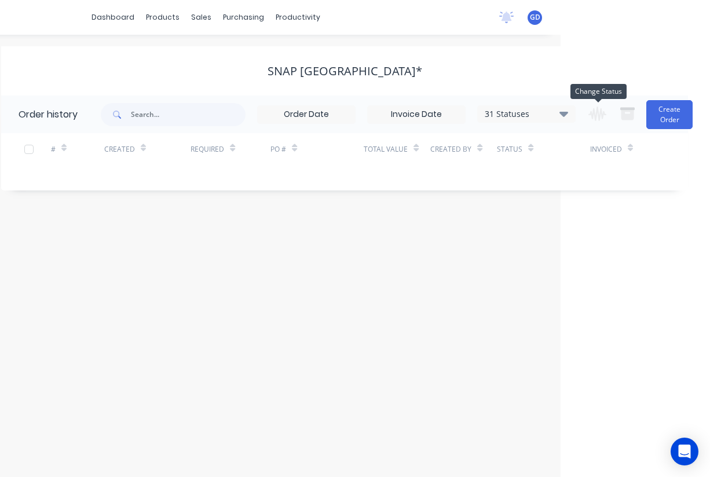
scroll to position [0, 149]
click at [559, 115] on div "31 Statuses" at bounding box center [526, 114] width 97 height 13
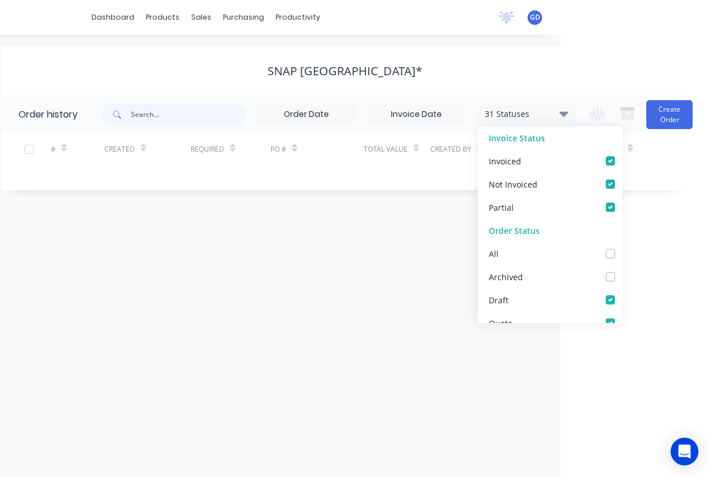
click at [622, 247] on label at bounding box center [622, 247] width 0 height 0
click at [622, 252] on input "checkbox" at bounding box center [626, 252] width 9 height 11
checkbox input "true"
click at [192, 178] on div "# Created Required PO # Total Value Created By Status Invoiced" at bounding box center [337, 156] width 673 height 46
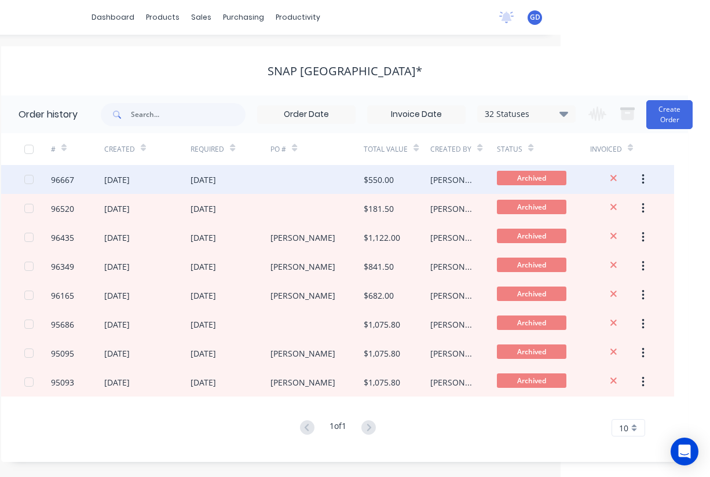
click at [61, 181] on div "96667" at bounding box center [62, 180] width 23 height 12
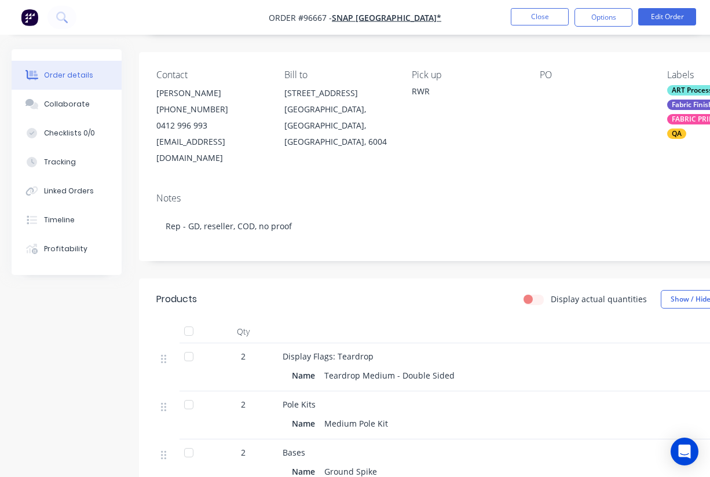
scroll to position [83, 0]
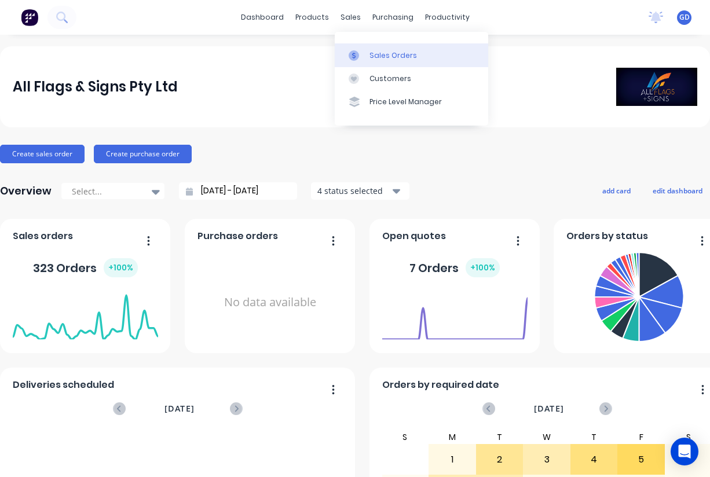
click at [379, 51] on div "Sales Orders" at bounding box center [392, 55] width 47 height 10
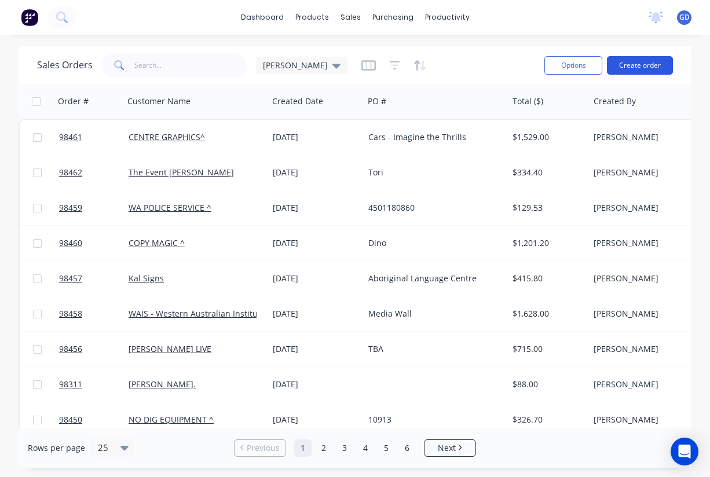
click at [641, 66] on button "Create order" at bounding box center [640, 65] width 66 height 19
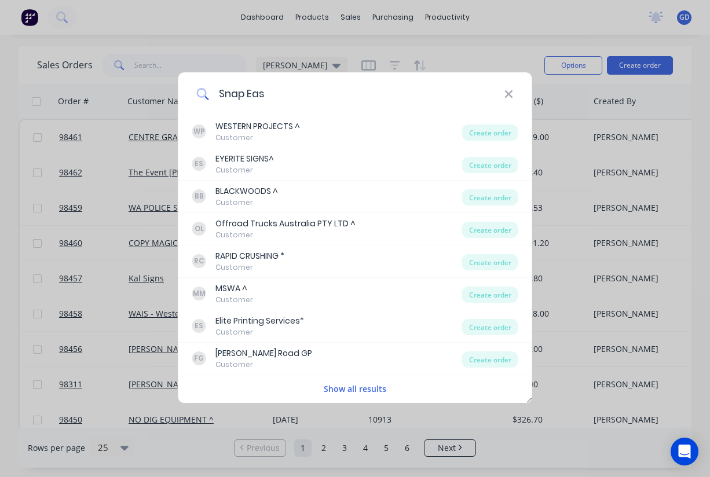
type input "Snap East"
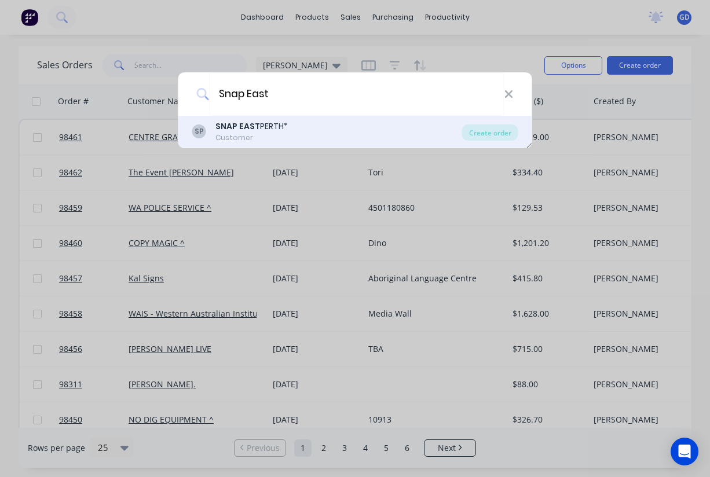
click at [254, 131] on b "SNAP EAST" at bounding box center [237, 126] width 45 height 12
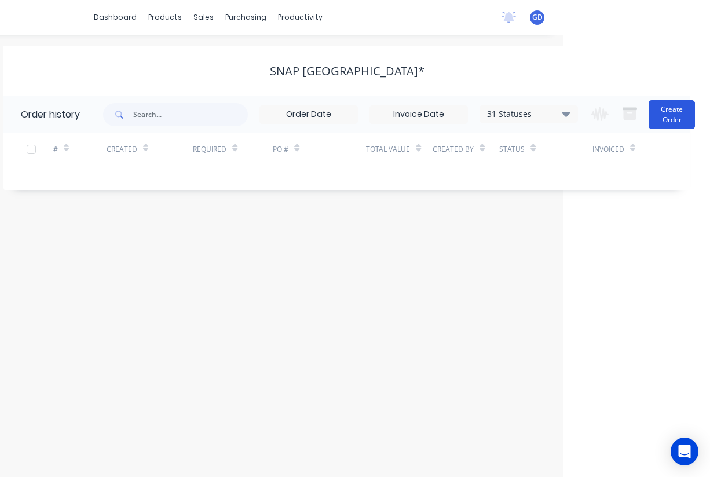
click at [669, 114] on button "Create Order" at bounding box center [672, 114] width 46 height 29
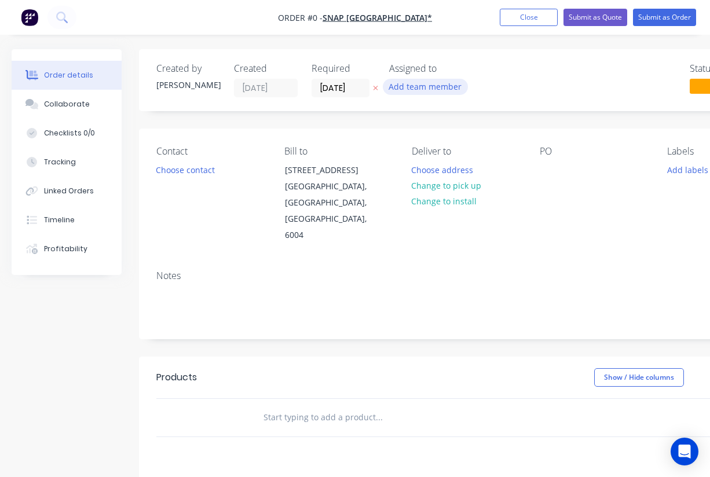
click at [423, 89] on button "Add team member" at bounding box center [425, 87] width 85 height 16
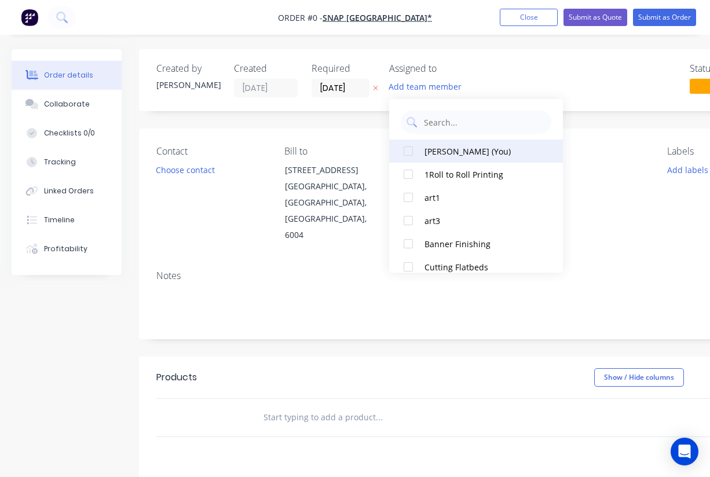
click at [411, 152] on div at bounding box center [408, 151] width 23 height 23
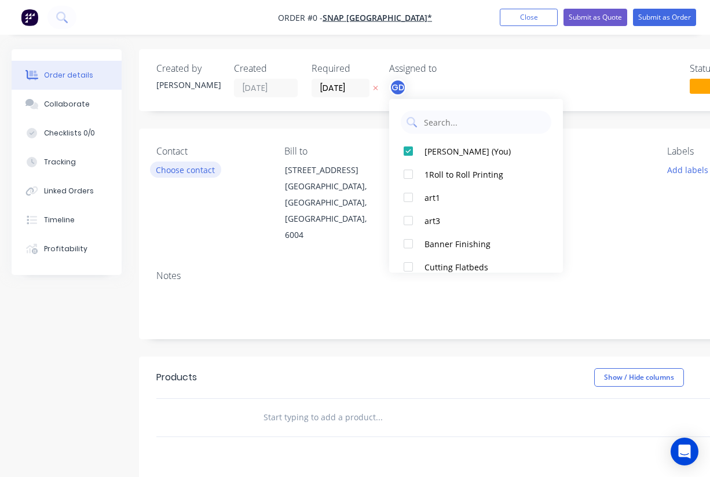
click at [188, 167] on div "Order details Collaborate Checklists 0/0 Tracking Linked Orders Timeline Profit…" at bounding box center [403, 390] width 806 height 683
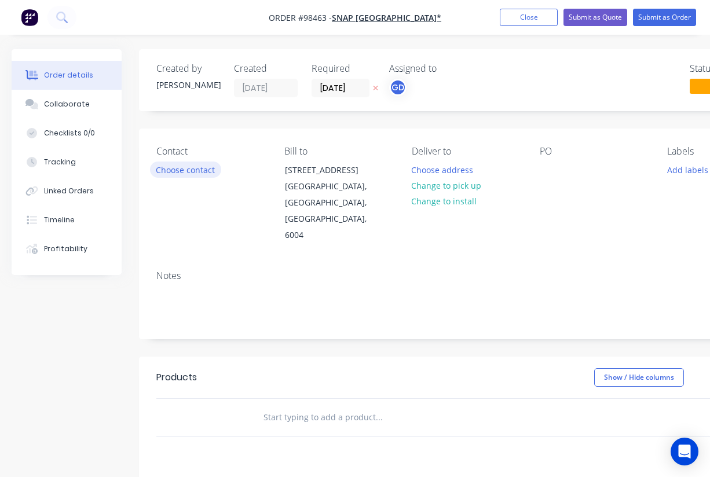
click at [187, 167] on button "Choose contact" at bounding box center [185, 170] width 71 height 16
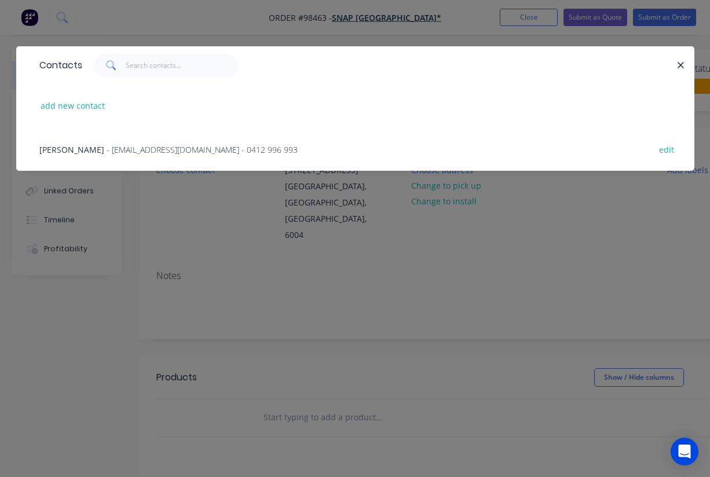
click at [83, 148] on span "[PERSON_NAME]" at bounding box center [71, 149] width 65 height 11
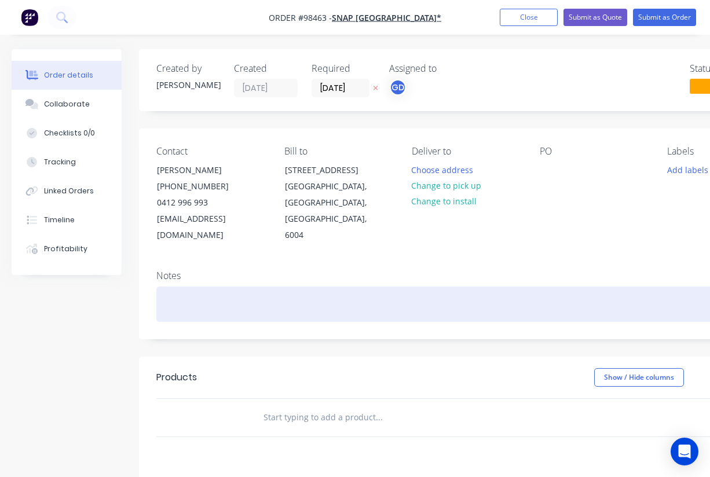
click at [181, 291] on div at bounding box center [466, 304] width 620 height 35
click at [196, 287] on div "Strictly COD/reseller/ Rep GD" at bounding box center [466, 304] width 620 height 35
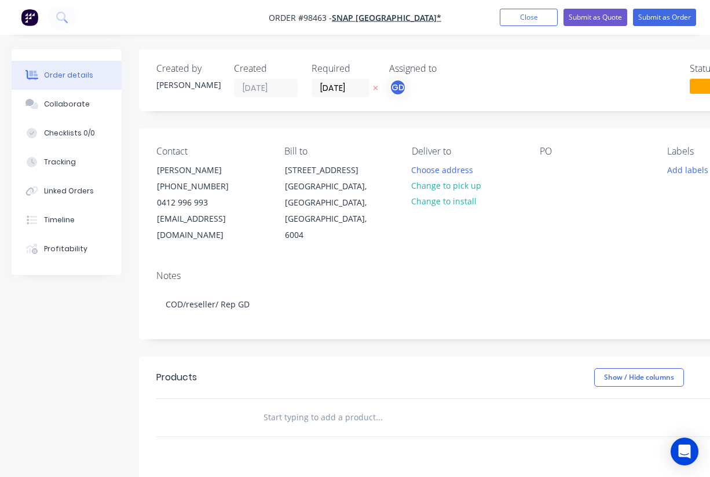
click at [402, 261] on div "Notes COD/reseller/ Rep GD" at bounding box center [466, 300] width 655 height 78
click at [441, 186] on button "Change to pick up" at bounding box center [446, 186] width 82 height 16
click at [335, 85] on input "[DATE]" at bounding box center [340, 87] width 57 height 17
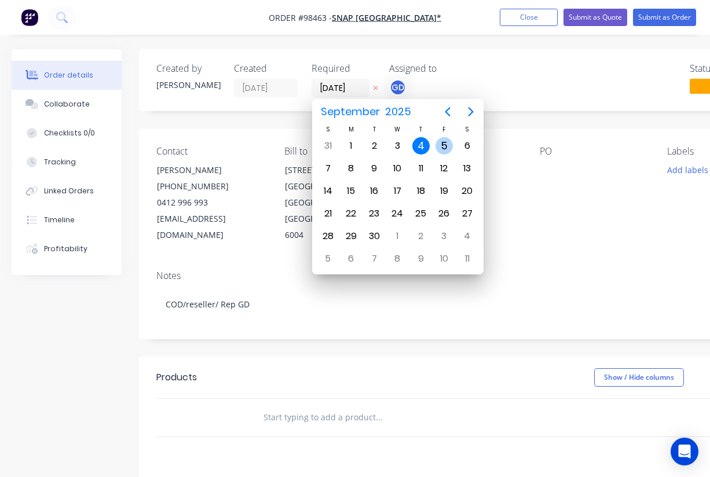
click at [442, 141] on div "5" at bounding box center [443, 145] width 17 height 17
type input "[DATE]"
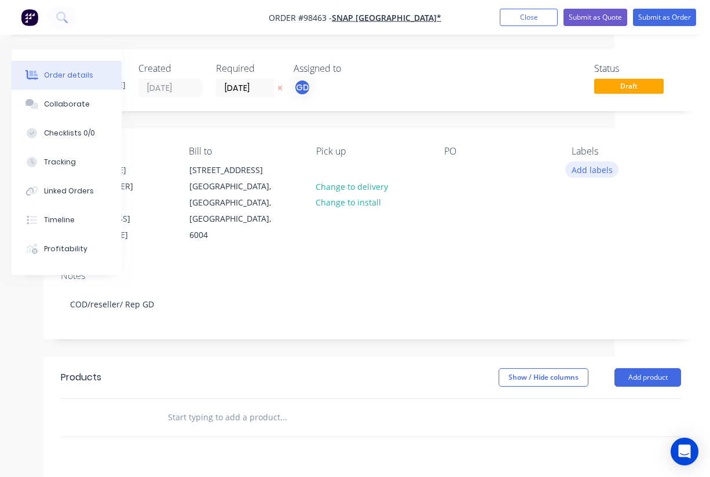
scroll to position [0, 96]
click at [588, 169] on button "Add labels" at bounding box center [591, 170] width 53 height 16
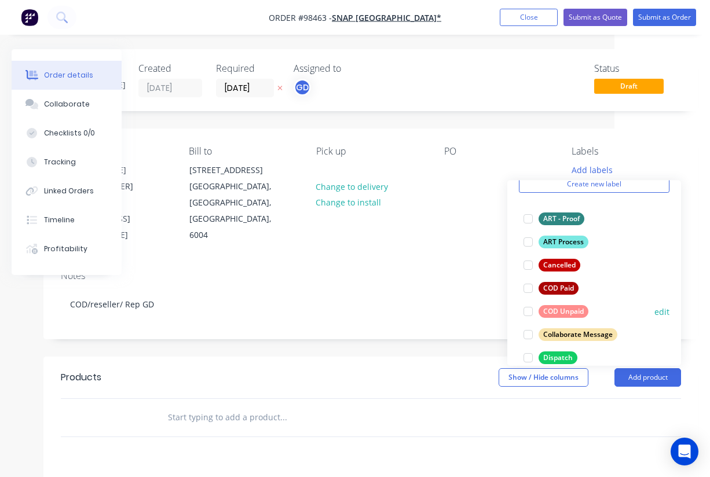
click at [563, 310] on div "COD Unpaid" at bounding box center [564, 311] width 50 height 13
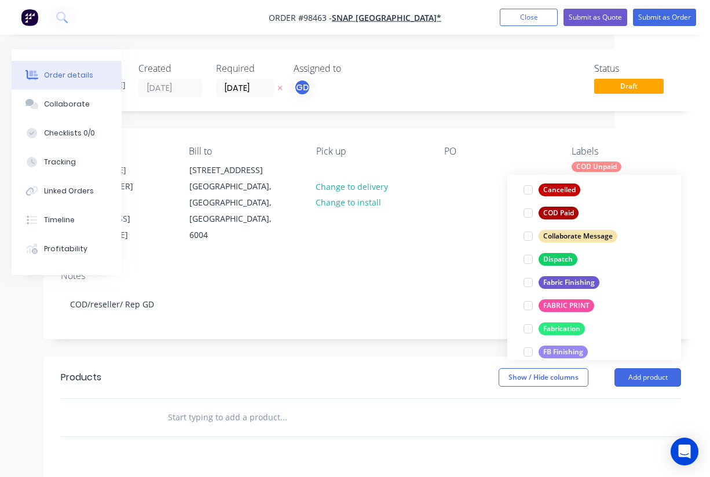
scroll to position [148, 0]
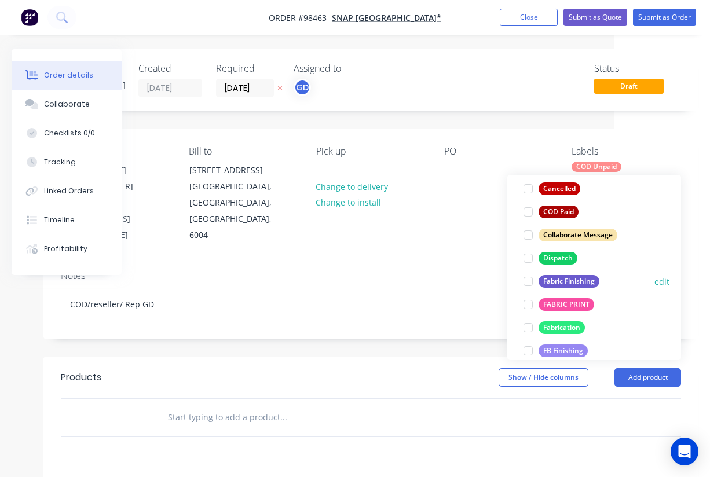
click at [568, 285] on div "Fabric Finishing" at bounding box center [569, 281] width 61 height 13
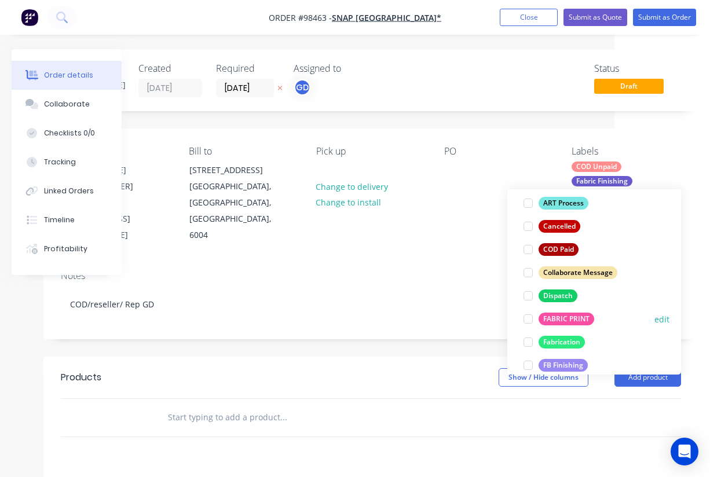
click at [569, 319] on div "FABRIC PRINT" at bounding box center [567, 319] width 56 height 13
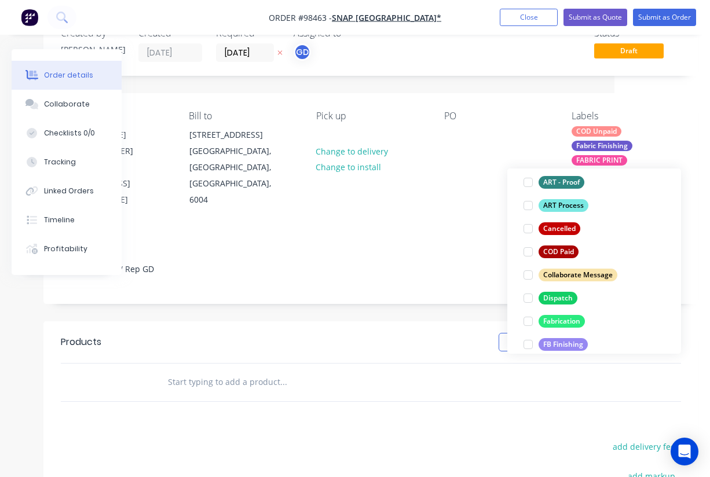
scroll to position [72, 94]
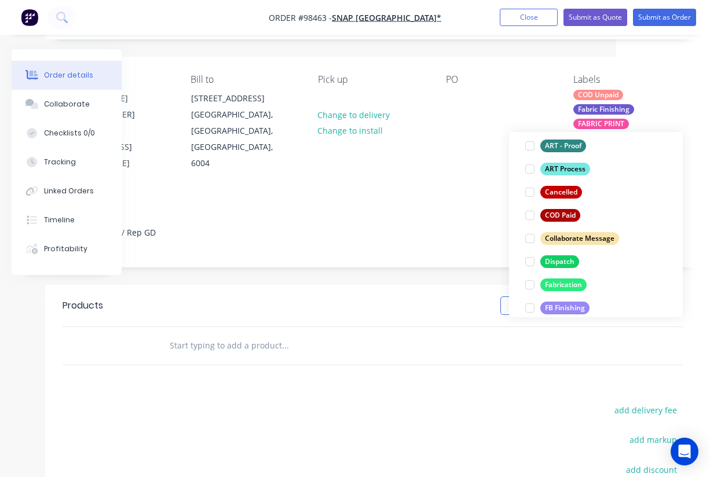
click at [236, 339] on input "text" at bounding box center [285, 345] width 232 height 23
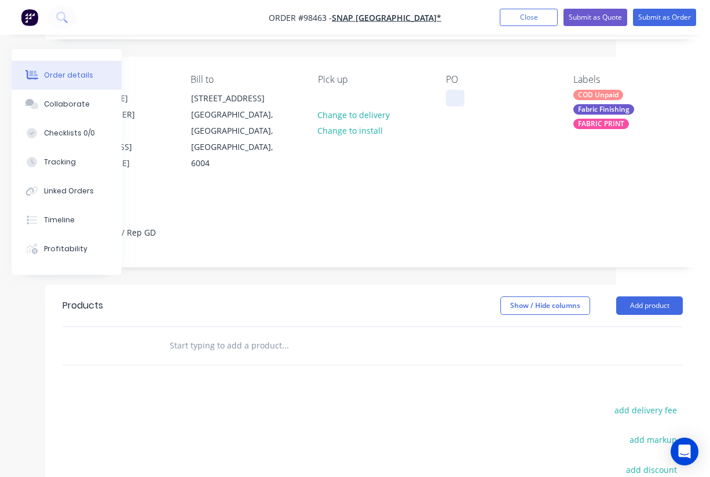
click at [456, 96] on div at bounding box center [455, 98] width 19 height 17
click at [239, 334] on input "text" at bounding box center [285, 345] width 232 height 23
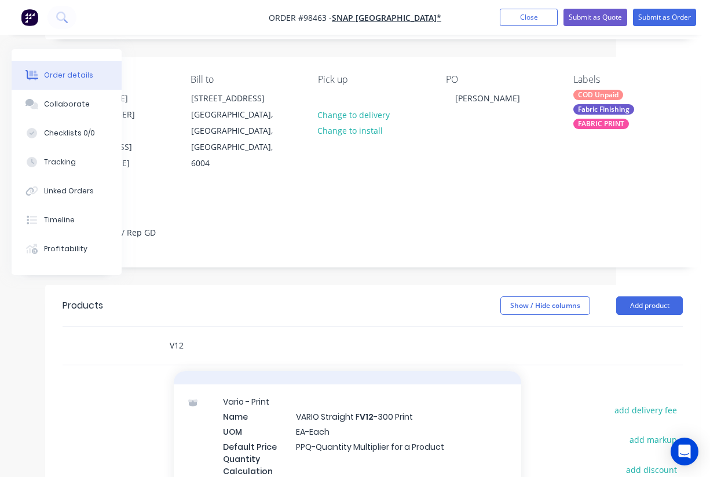
scroll to position [378, 0]
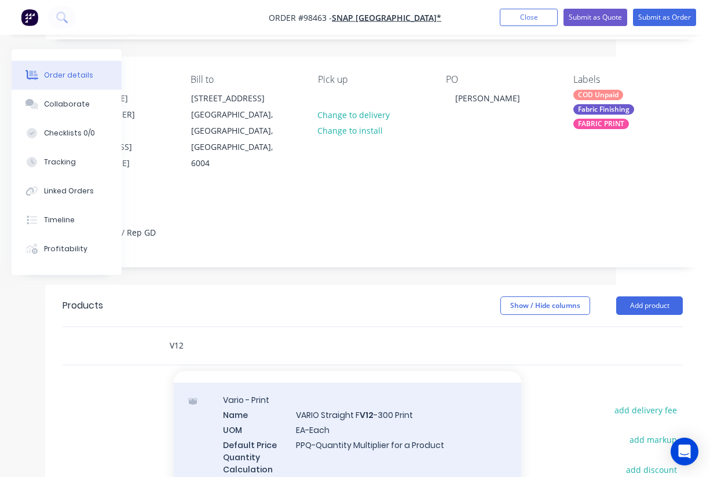
type input "V12"
click at [360, 408] on div "Vario - Print Name VARIO Straight F V12 -300 Print UOM EA-Each Default Price Qu…" at bounding box center [347, 442] width 347 height 118
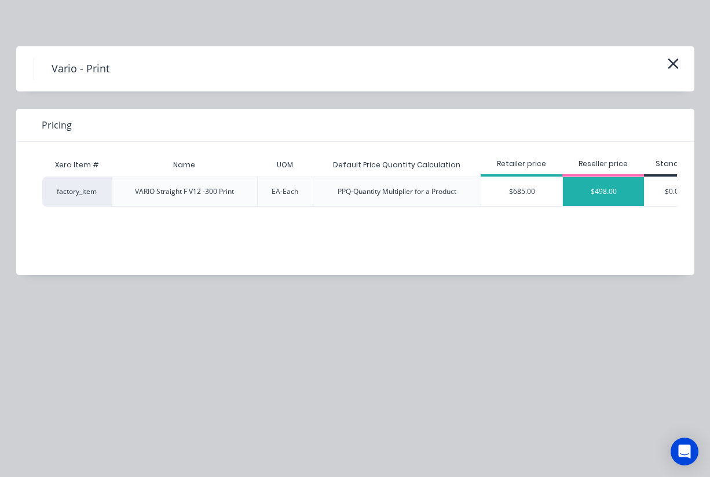
click at [602, 192] on div "$498.00" at bounding box center [603, 191] width 81 height 29
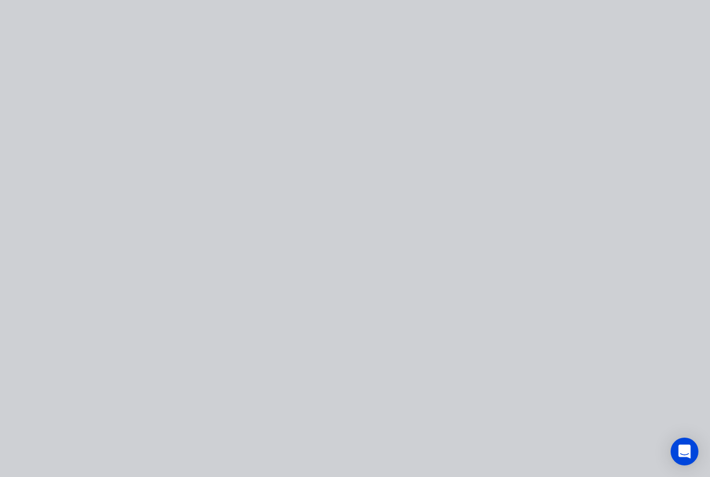
type input "$498.00"
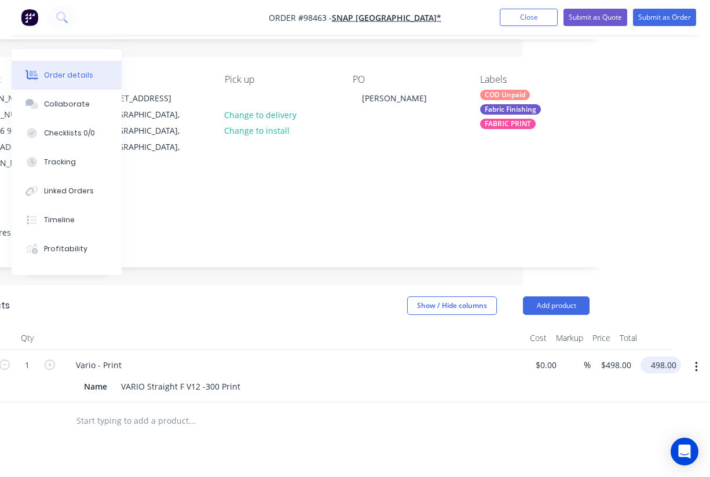
click at [657, 357] on input "498.00" at bounding box center [663, 365] width 36 height 17
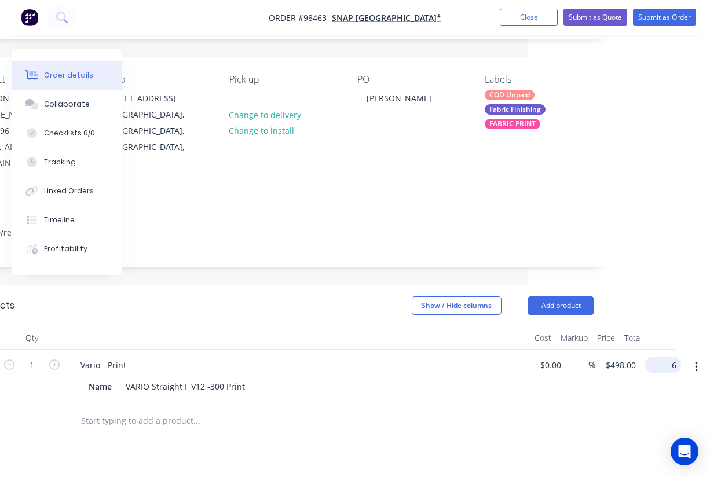
scroll to position [72, 164]
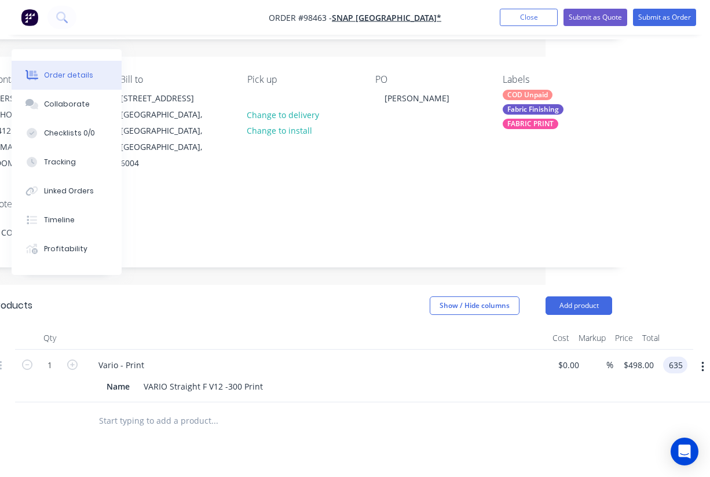
type input "635"
type input "$635.00"
click at [427, 327] on div at bounding box center [316, 338] width 463 height 23
click at [264, 378] on div "VARIO Straight F V12 -300 Print" at bounding box center [203, 386] width 129 height 17
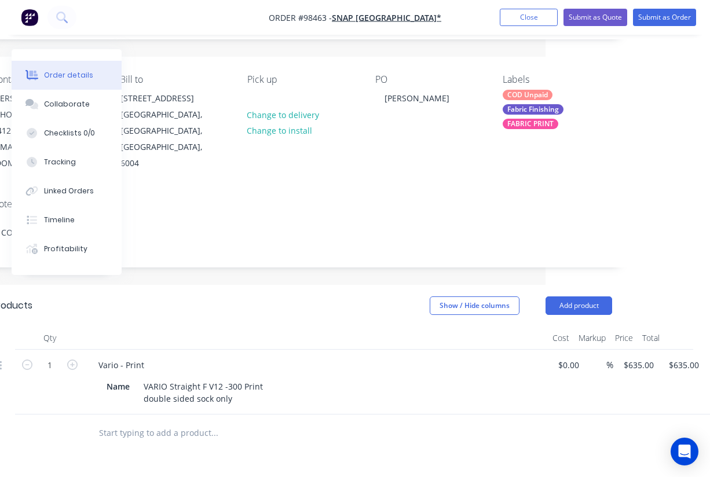
click at [260, 327] on div at bounding box center [316, 338] width 463 height 23
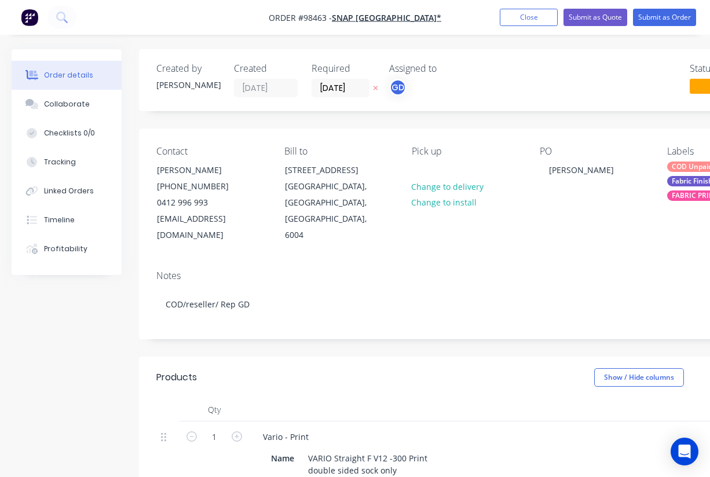
scroll to position [1, 0]
drag, startPoint x: 281, startPoint y: 13, endPoint x: 344, endPoint y: 15, distance: 63.2
click at [344, 15] on nav "Order #98463 - SNAP EAST [GEOGRAPHIC_DATA]* Add product Close Submit as Quote S…" at bounding box center [355, 17] width 710 height 35
copy span "Order #98463"
click at [520, 16] on button "Close" at bounding box center [529, 17] width 58 height 17
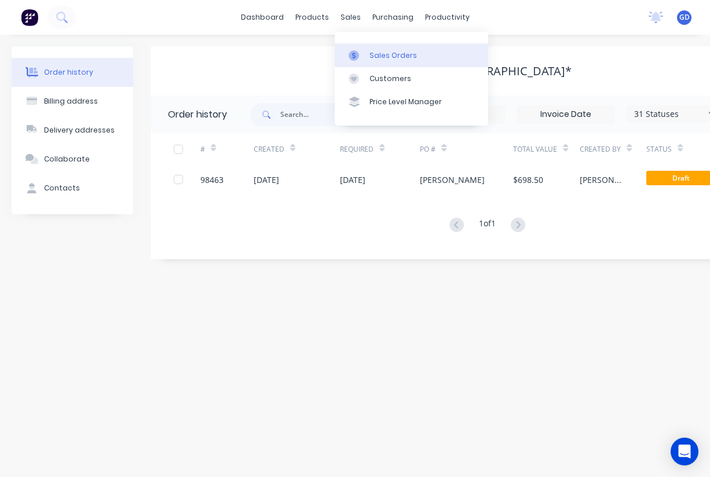
click at [374, 50] on div "Sales Orders" at bounding box center [392, 55] width 47 height 10
